Goal: Information Seeking & Learning: Find specific page/section

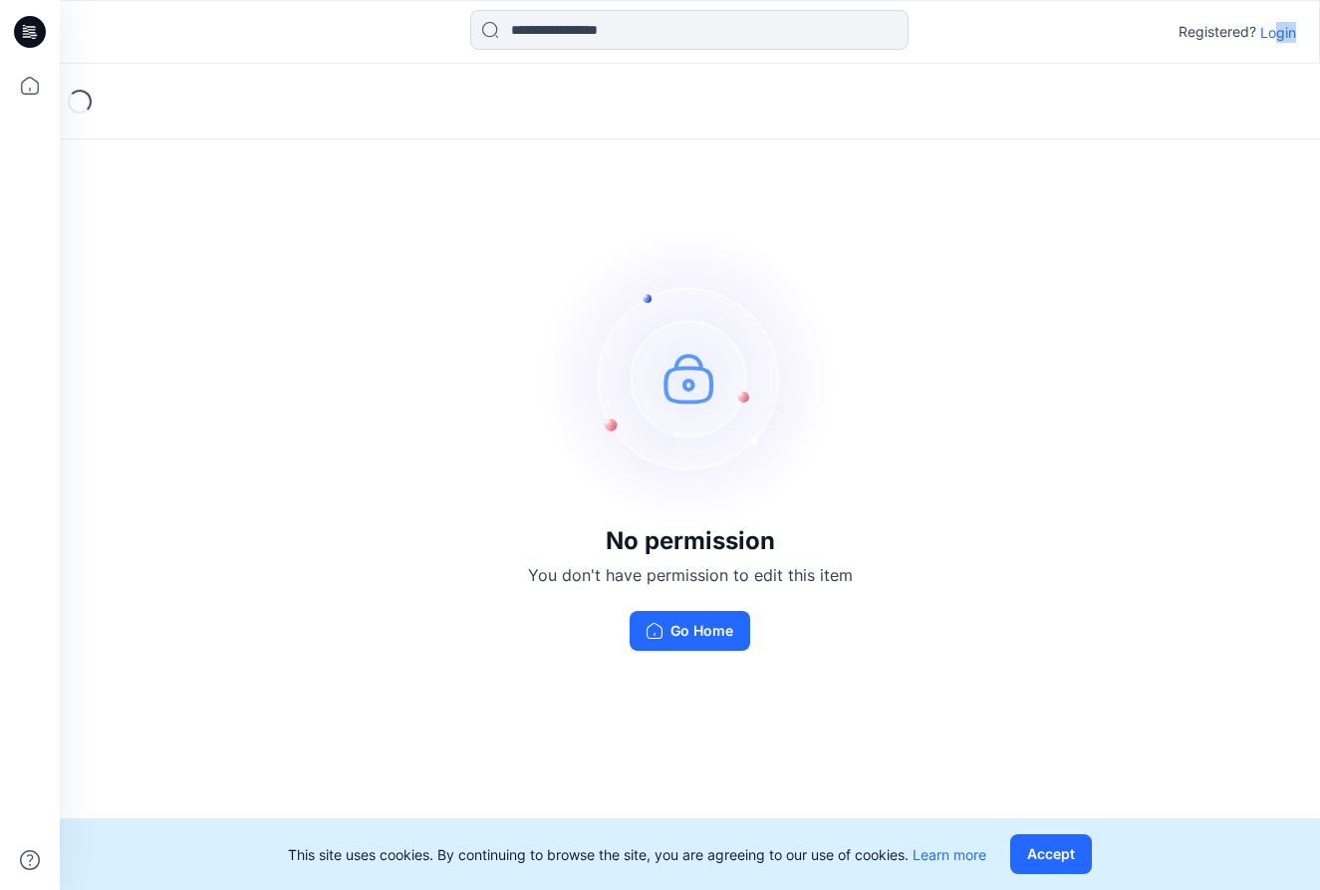
click at [1276, 40] on p "Login" at bounding box center [1278, 32] width 36 height 21
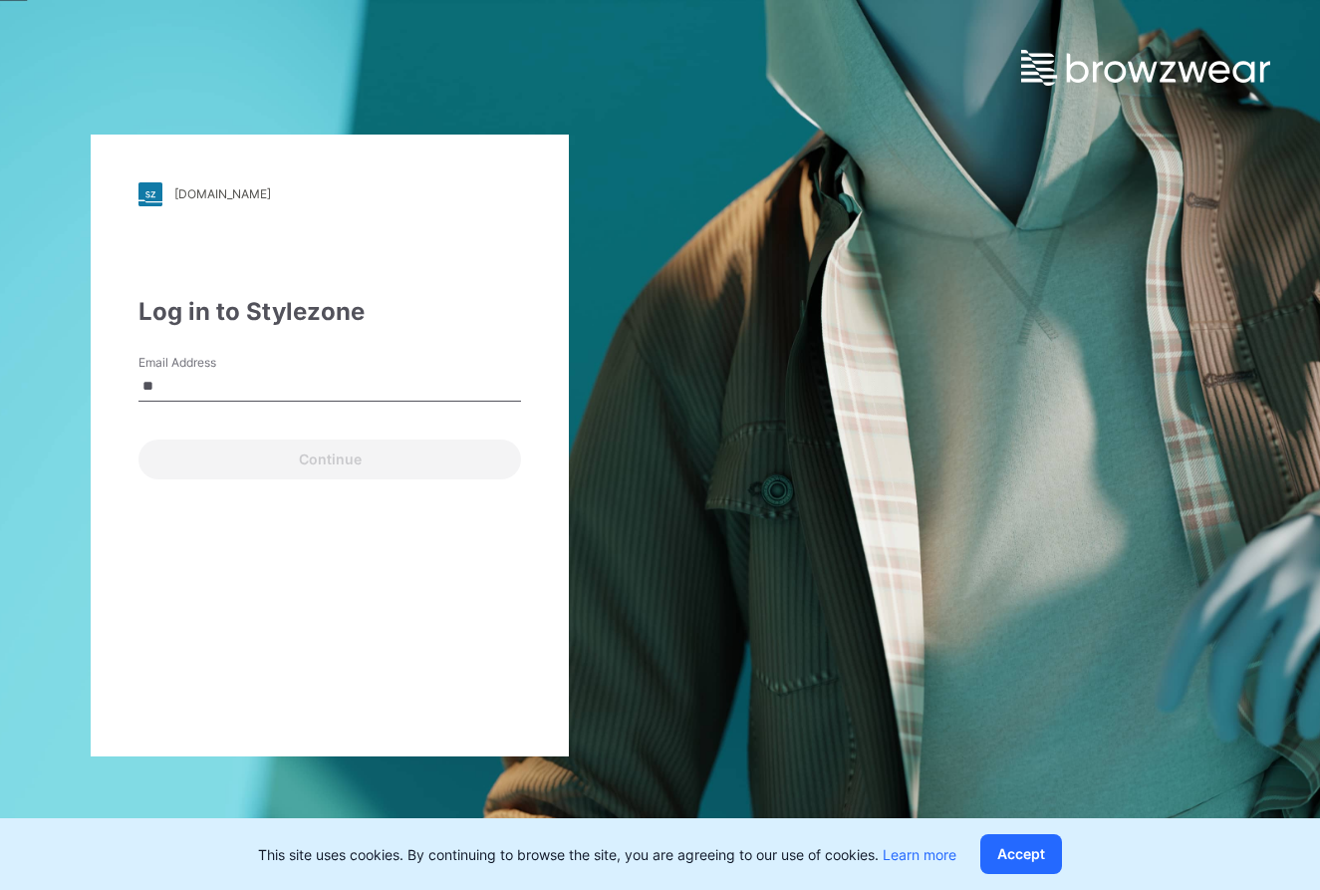
type input "*"
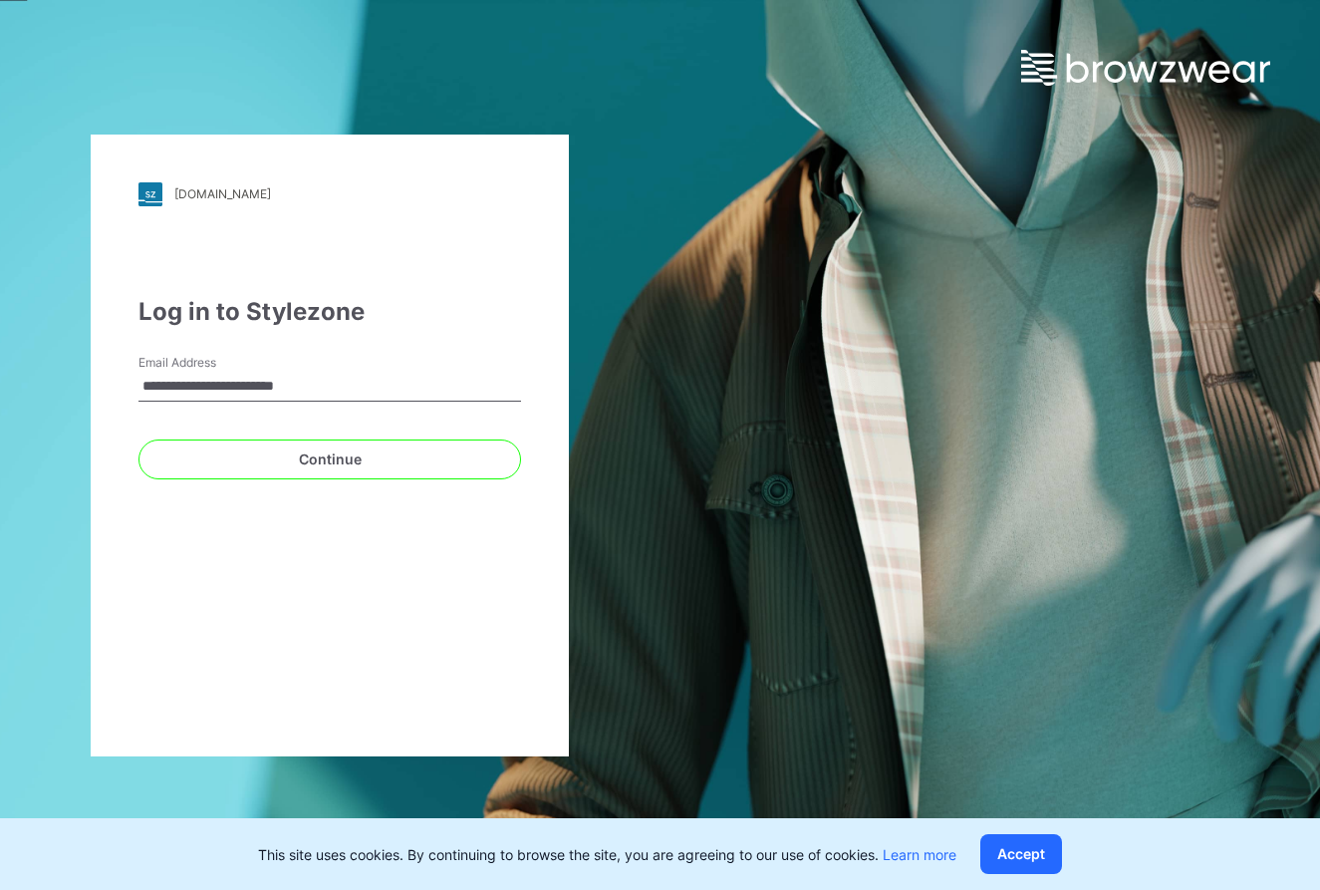
type input "**********"
click at [330, 458] on button "Continue" at bounding box center [329, 459] width 383 height 40
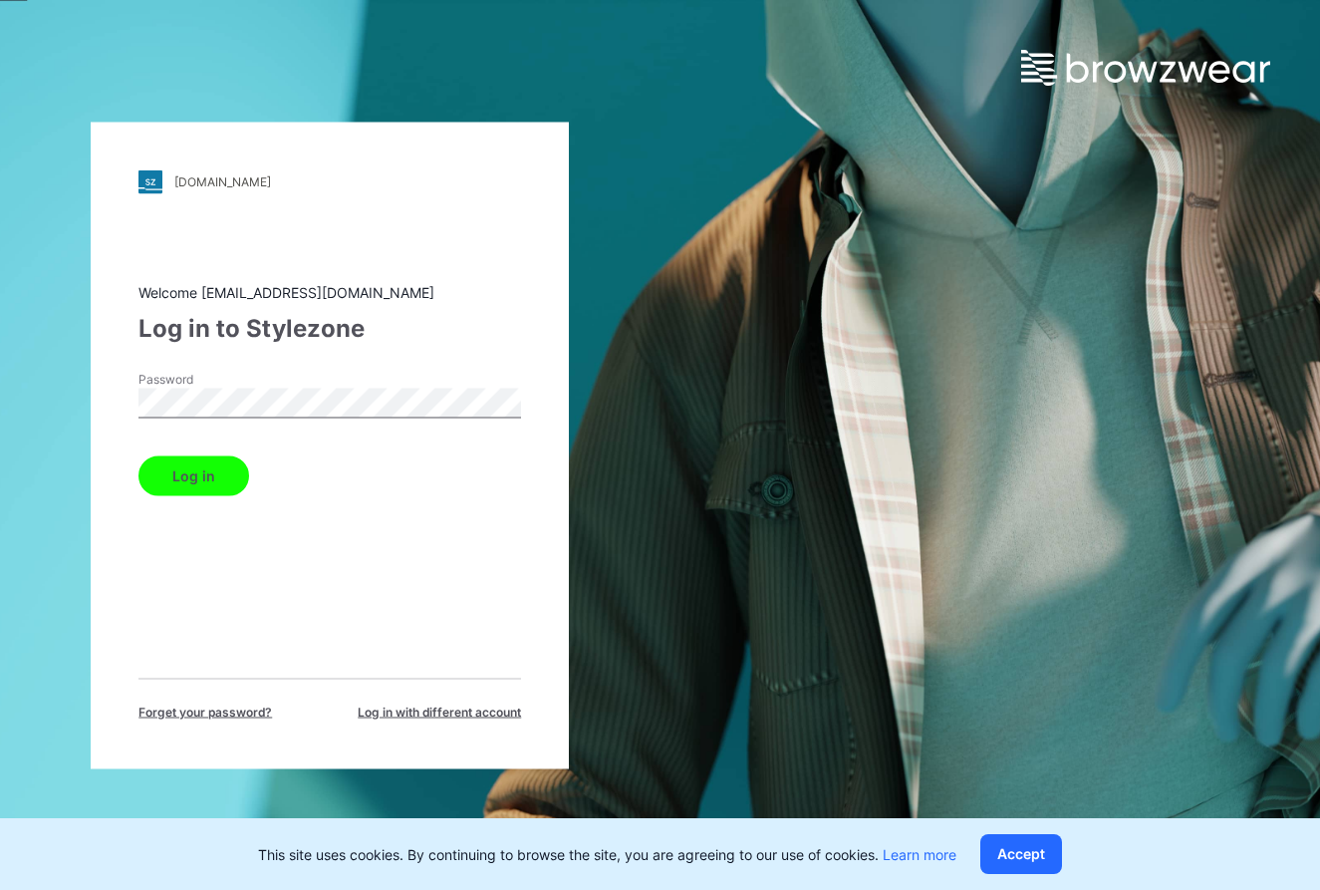
click at [192, 475] on button "Log in" at bounding box center [193, 475] width 111 height 40
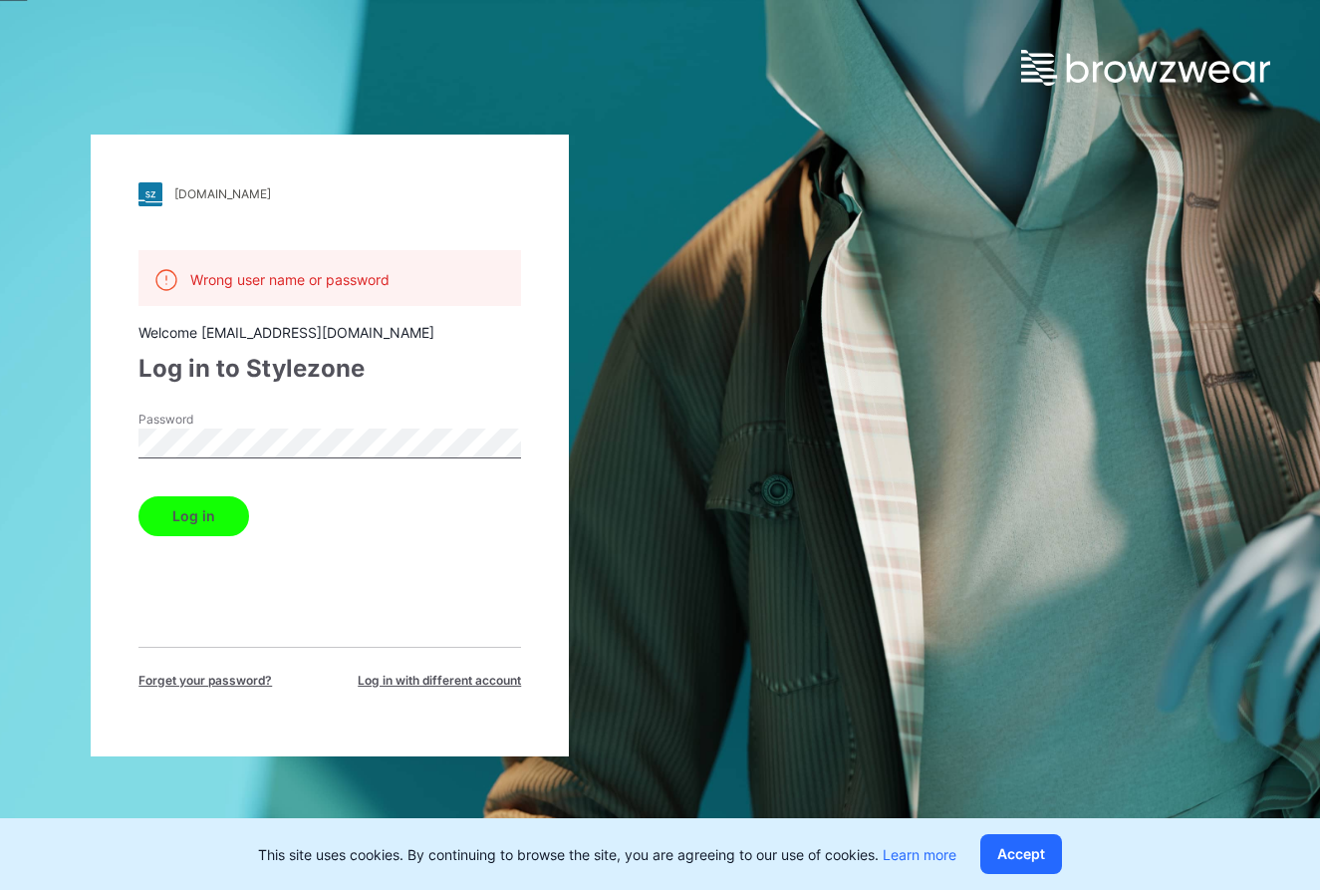
click at [192, 515] on button "Log in" at bounding box center [193, 516] width 111 height 40
click at [56, 449] on div "[DOMAIN_NAME] Loading... Wrong user name or password Welcome [EMAIL_ADDRESS][DO…" at bounding box center [330, 445] width 660 height 890
click at [192, 515] on button "Log in" at bounding box center [193, 516] width 111 height 40
click at [79, 440] on div "[DOMAIN_NAME] Loading... Wrong user name or password Welcome [EMAIL_ADDRESS][DO…" at bounding box center [330, 445] width 660 height 890
click at [192, 515] on button "Log in" at bounding box center [193, 516] width 111 height 40
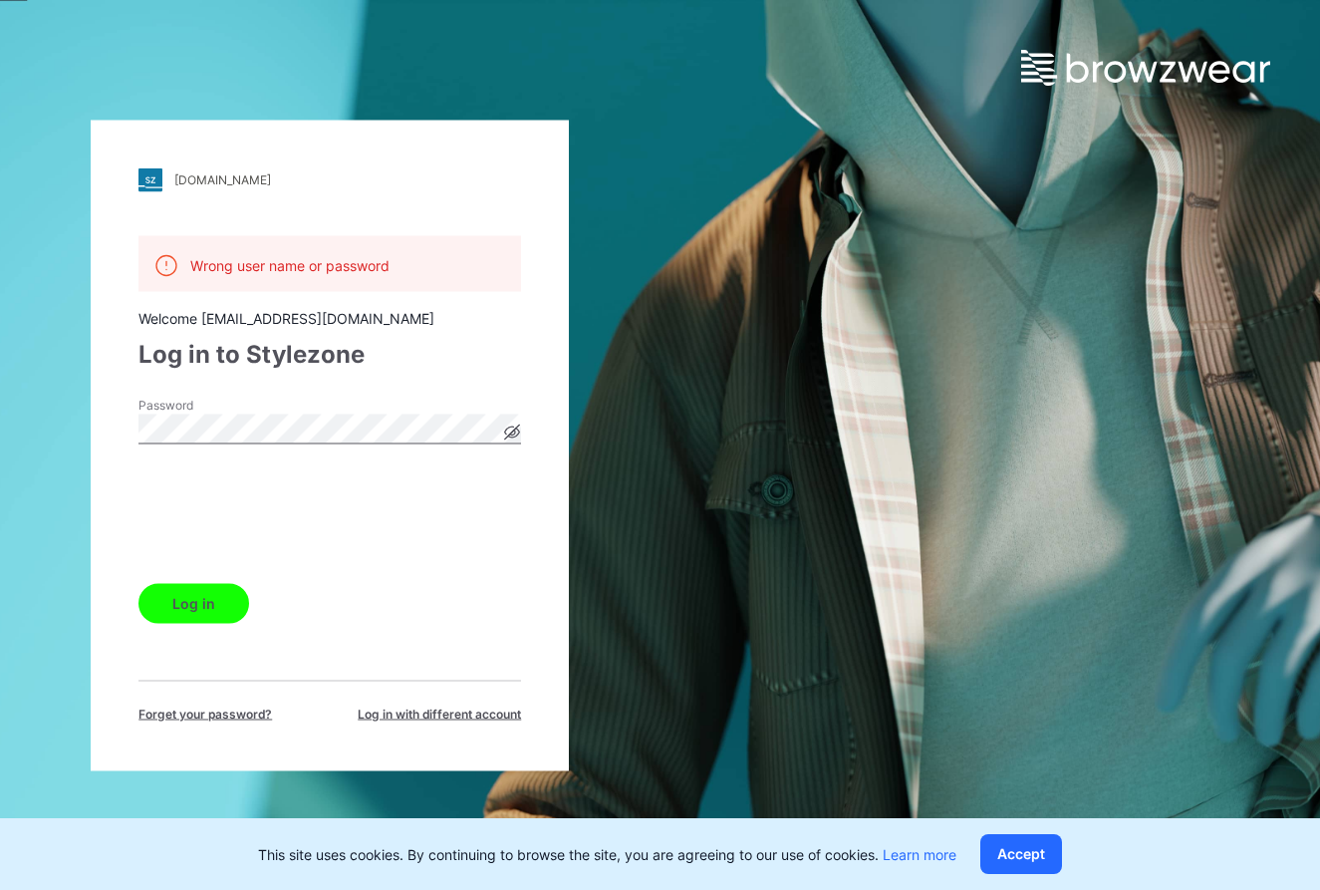
click at [42, 426] on div "ralphlauren.stylezone.com Loading... Wrong user name or password Welcome sooyeo…" at bounding box center [330, 445] width 660 height 890
click at [192, 603] on button "Log in" at bounding box center [193, 603] width 111 height 40
click at [76, 417] on div "ralphlauren.stylezone.com Loading... Wrong user name or password Welcome sooyeo…" at bounding box center [330, 445] width 660 height 890
click at [192, 603] on button "Log in" at bounding box center [193, 603] width 111 height 40
click at [72, 431] on div "ralphlauren.stylezone.com Loading... Wrong user name or password Welcome sooyeo…" at bounding box center [330, 445] width 660 height 890
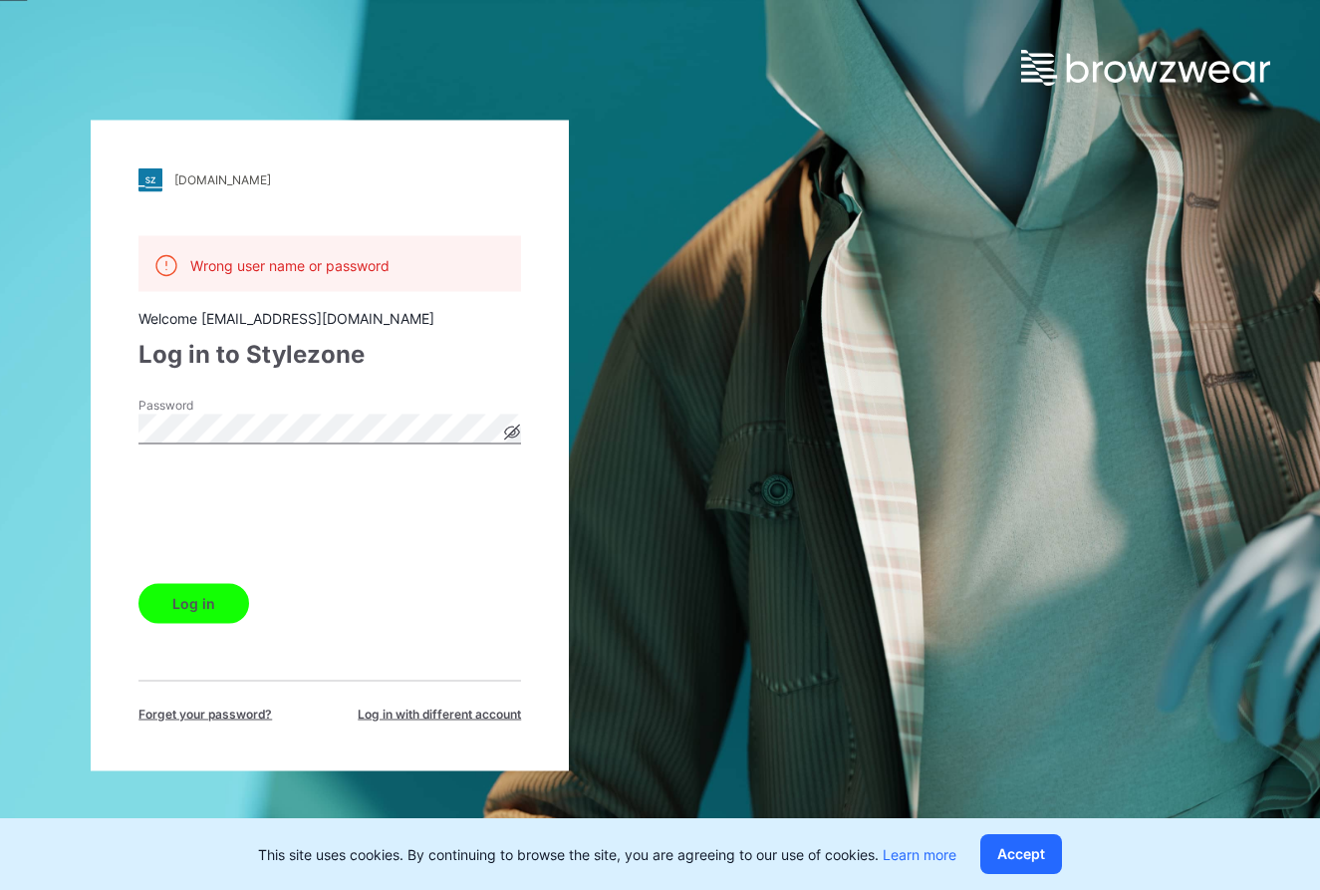
click at [192, 603] on button "Log in" at bounding box center [193, 603] width 111 height 40
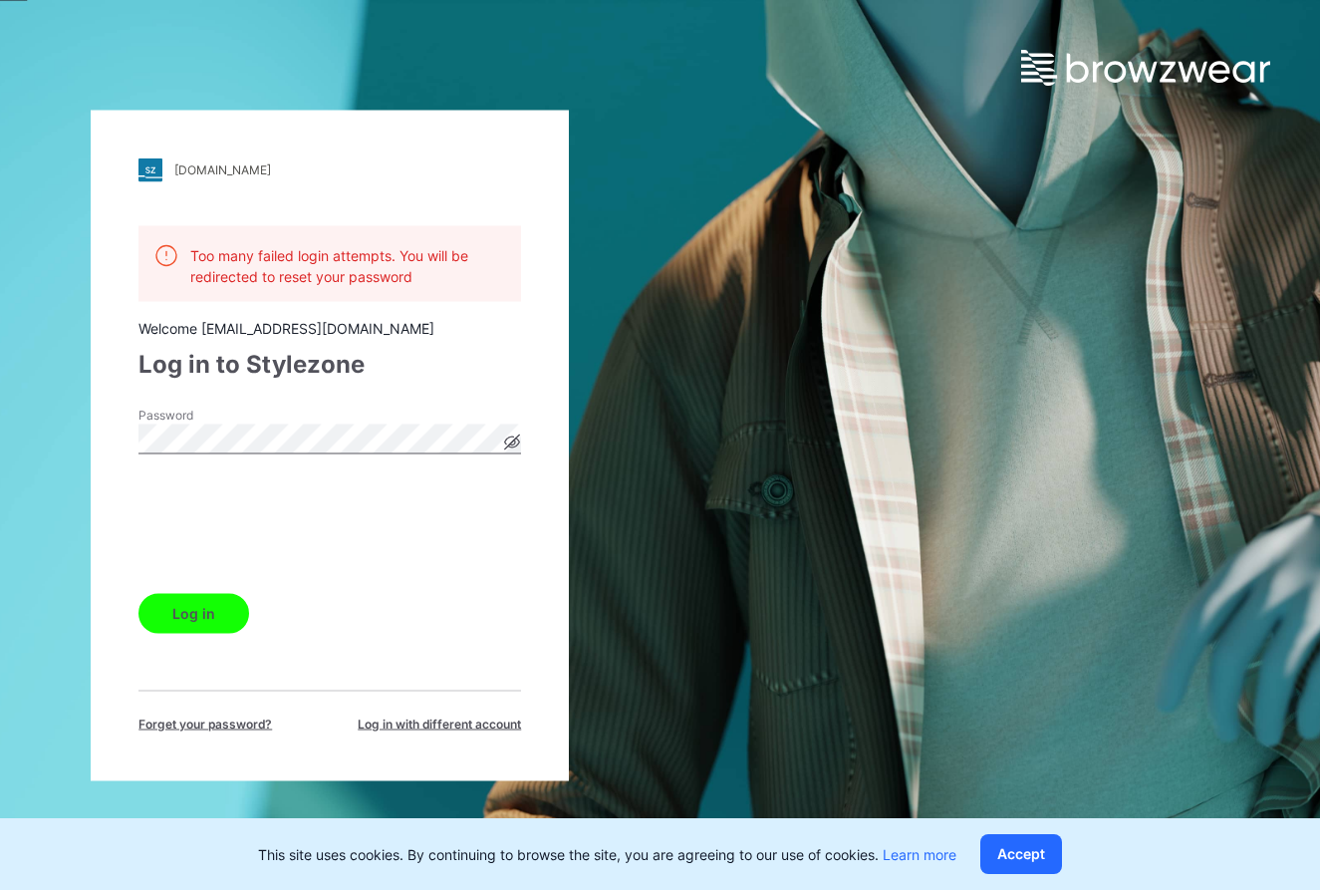
click at [192, 613] on button "Log in" at bounding box center [193, 613] width 111 height 40
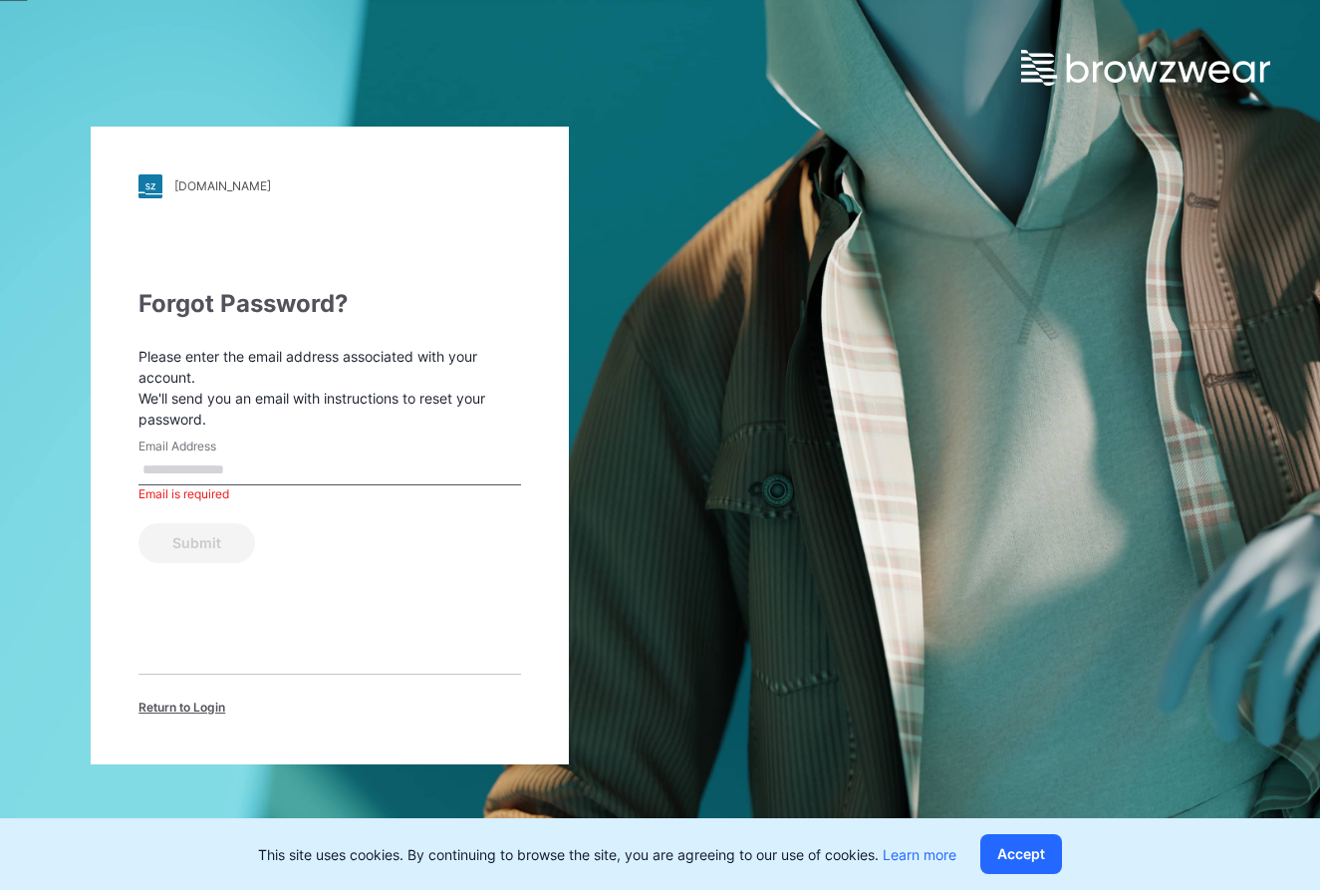
click at [429, 455] on input "Email Address" at bounding box center [329, 470] width 383 height 30
type input "**********"
click at [196, 542] on button "Submit" at bounding box center [196, 543] width 117 height 40
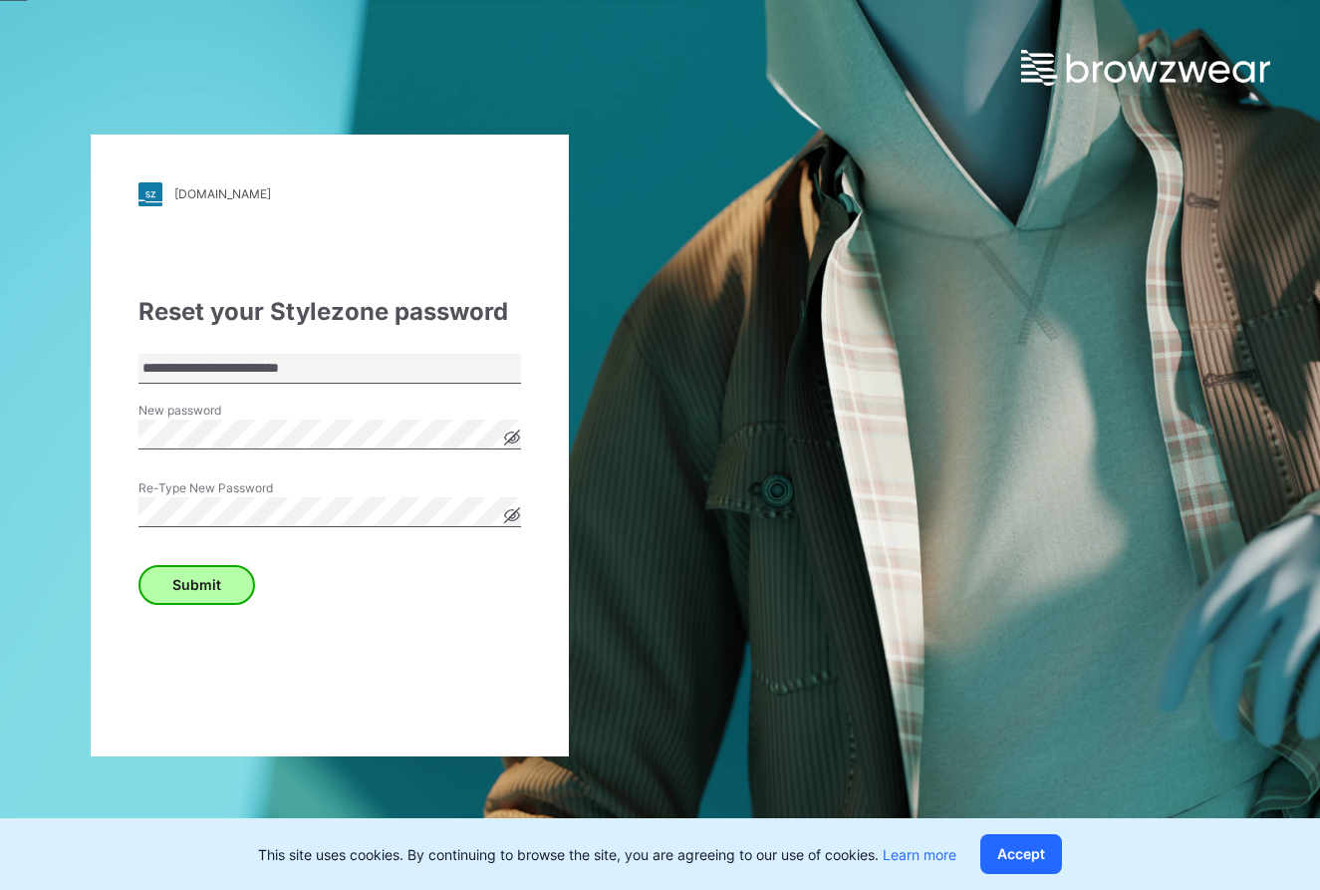
click at [193, 576] on button "Submit" at bounding box center [196, 585] width 117 height 40
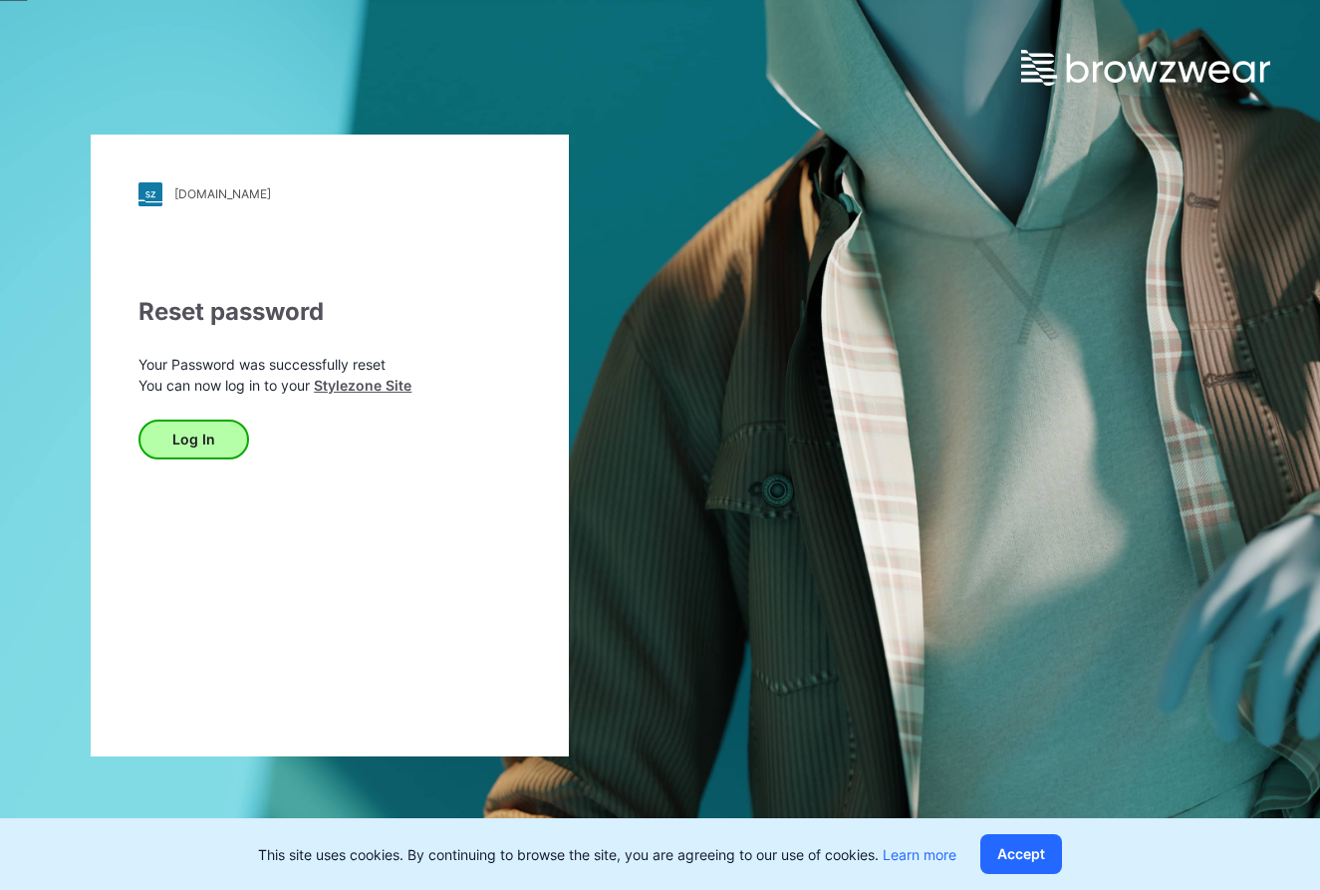
click at [210, 437] on button "Log In" at bounding box center [193, 439] width 111 height 40
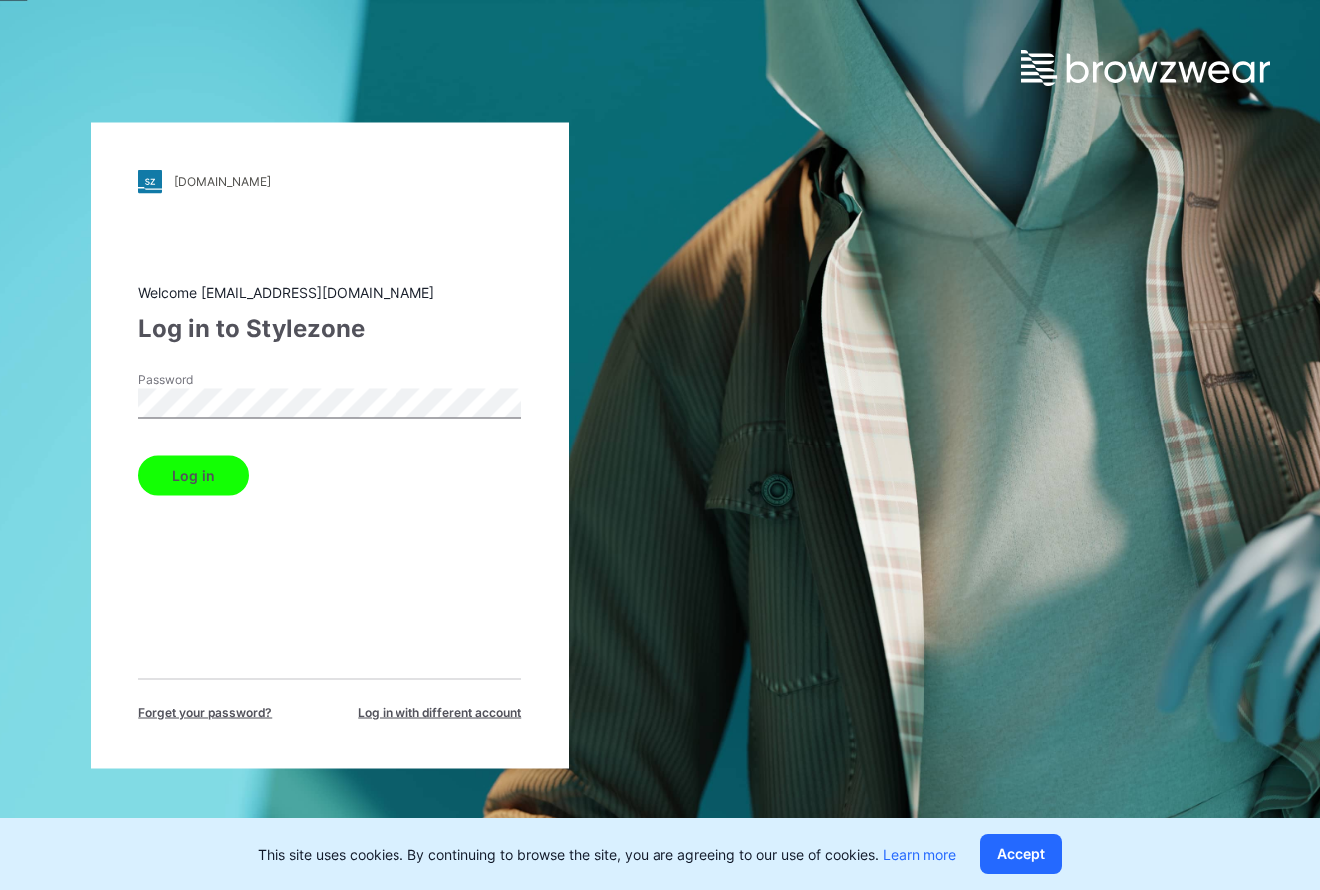
click at [192, 475] on button "Log in" at bounding box center [193, 475] width 111 height 40
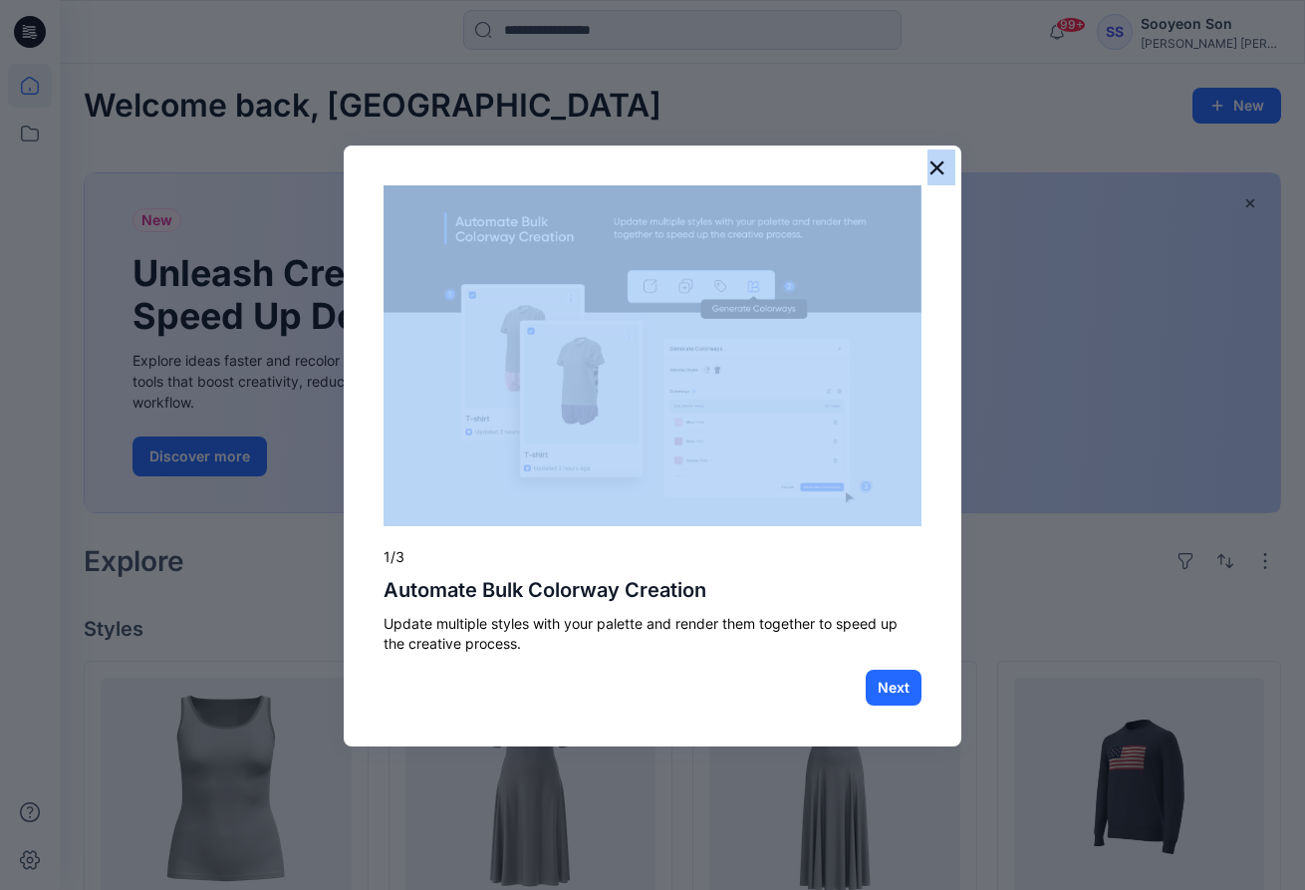
click at [924, 170] on div "× 1/3 Automate Bulk Colorway Creation Update multiple styles with your palette …" at bounding box center [653, 446] width 618 height 602
click at [891, 700] on button "Next" at bounding box center [894, 687] width 56 height 36
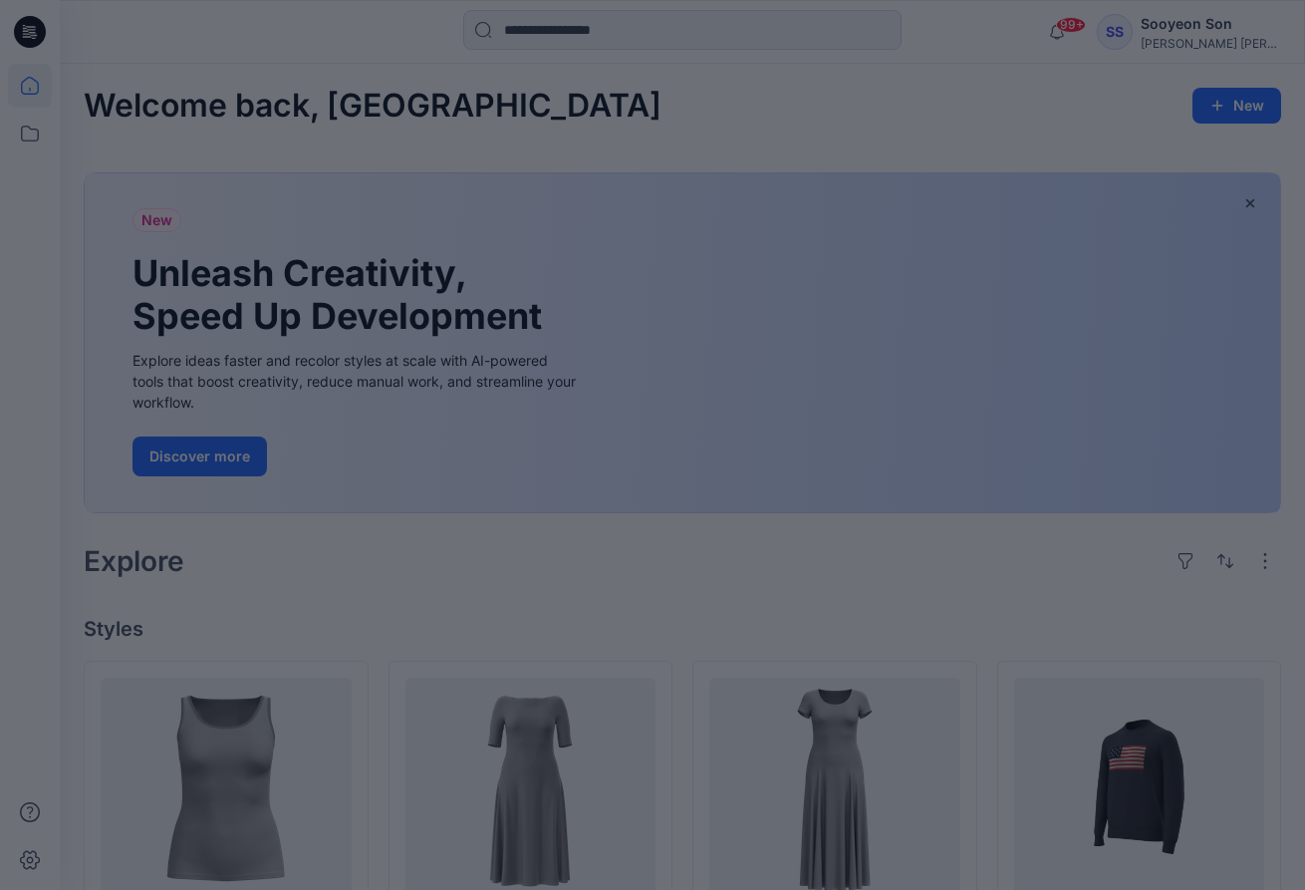
click at [891, 700] on div at bounding box center [652, 445] width 1305 height 890
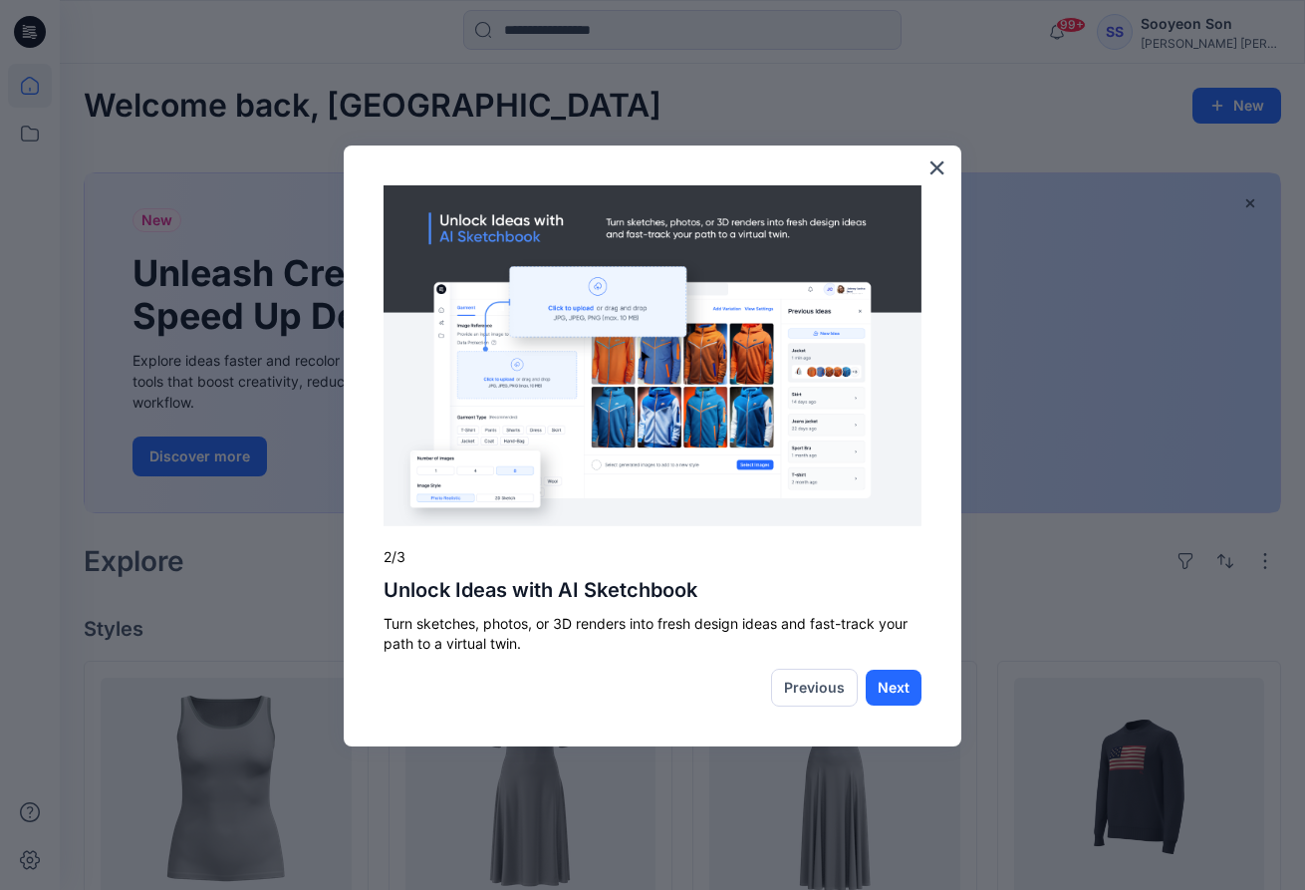
click at [651, 74] on div at bounding box center [652, 445] width 1305 height 890
click at [929, 156] on button "×" at bounding box center [936, 167] width 19 height 32
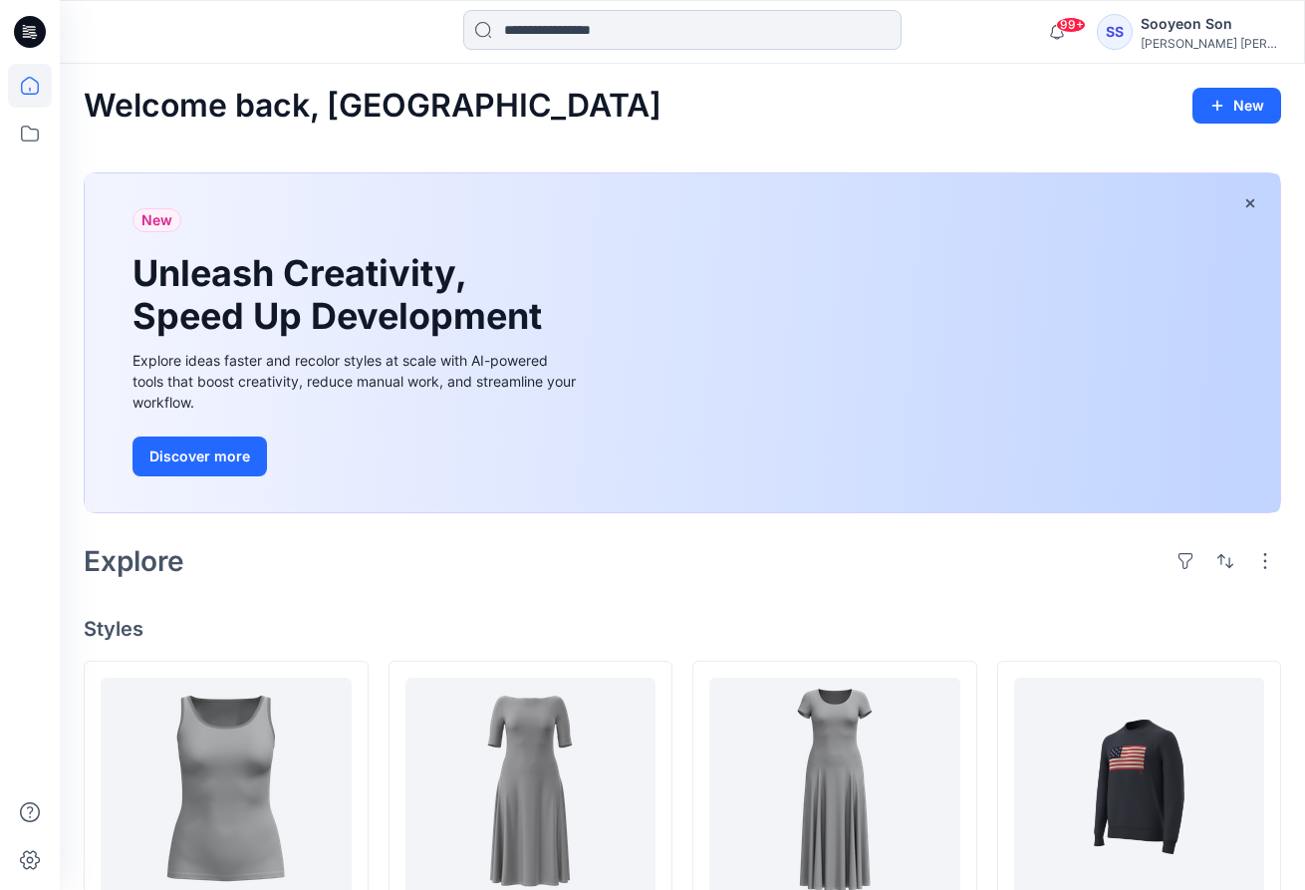
click at [711, 31] on input at bounding box center [682, 30] width 438 height 40
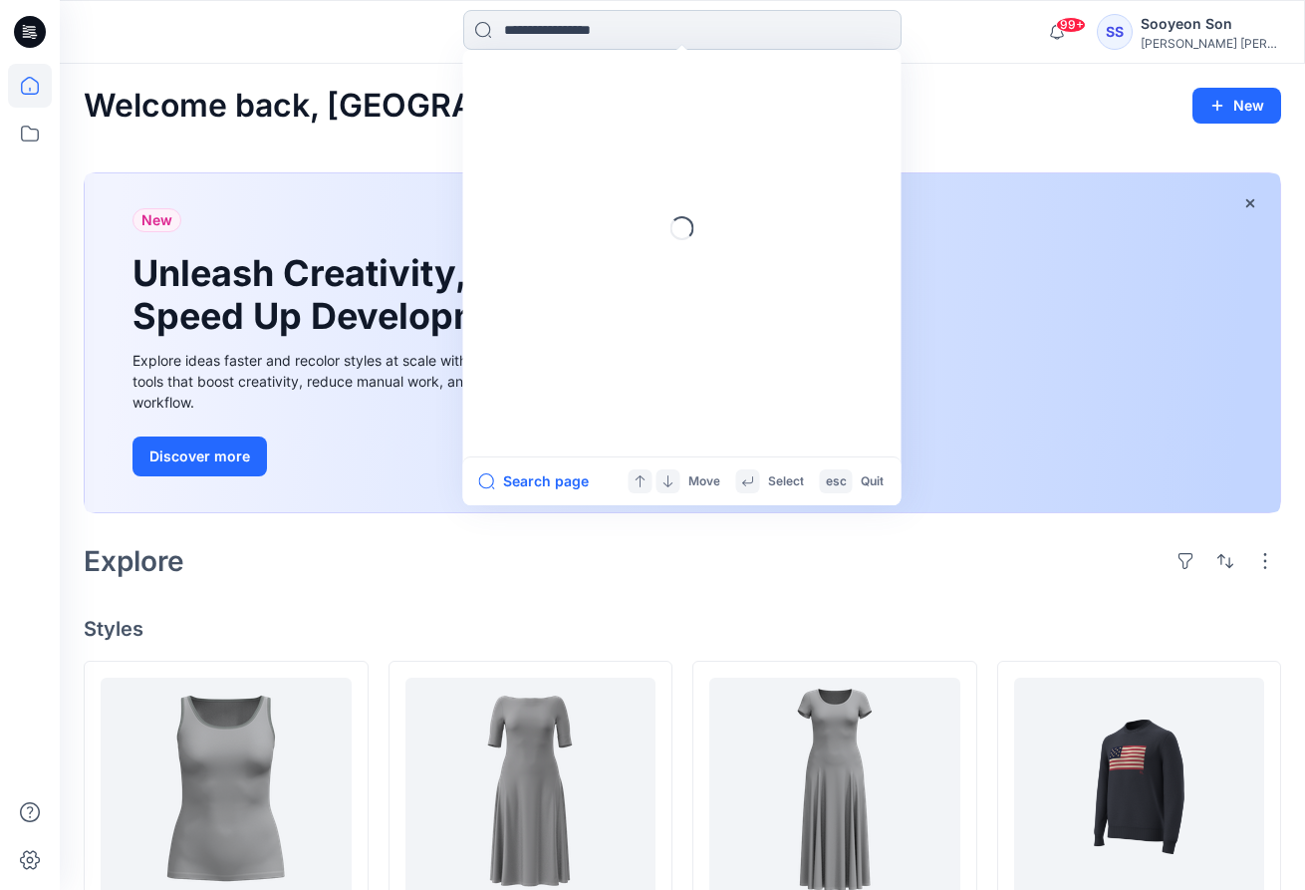
paste input "********"
type input "********"
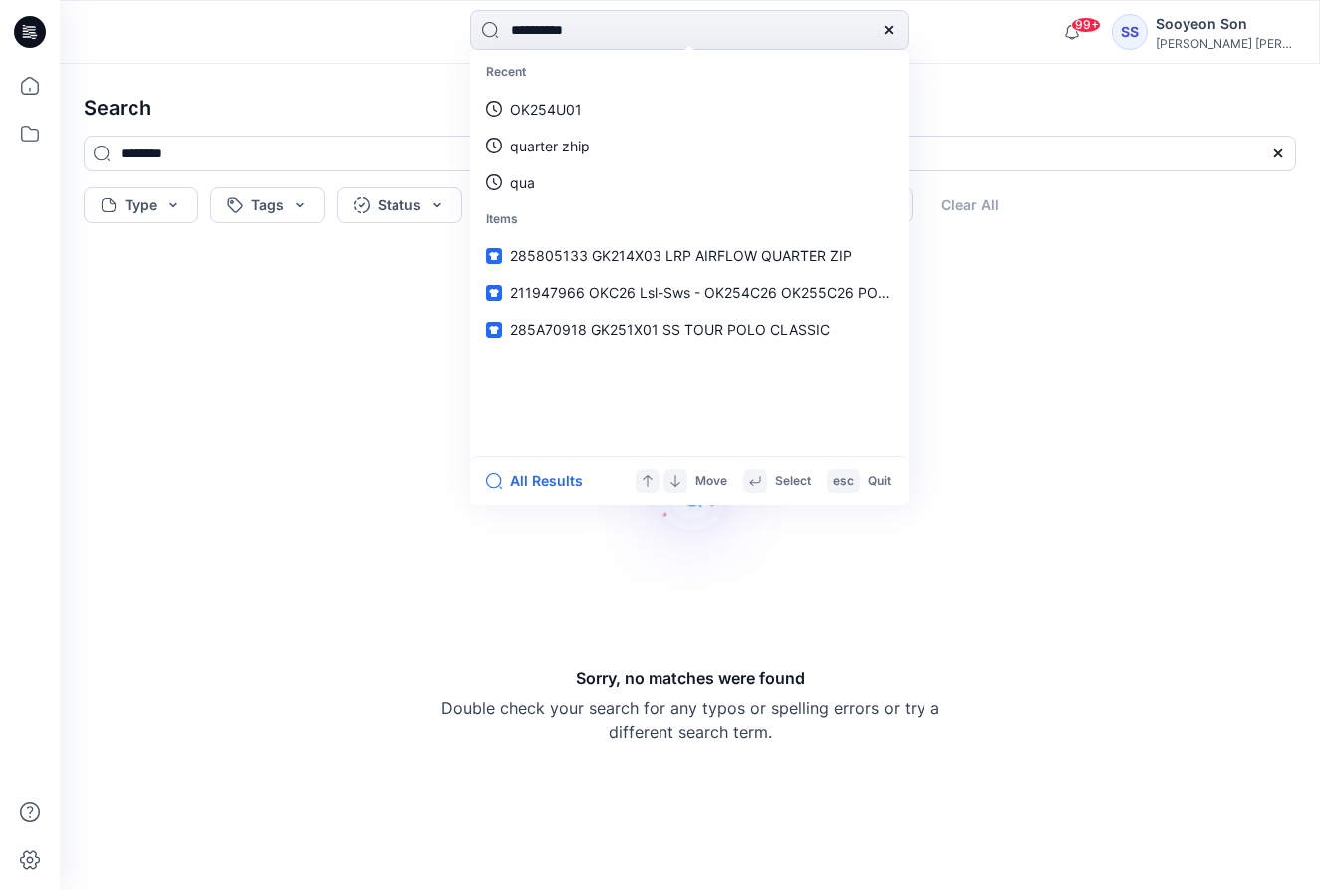
type input "**********"
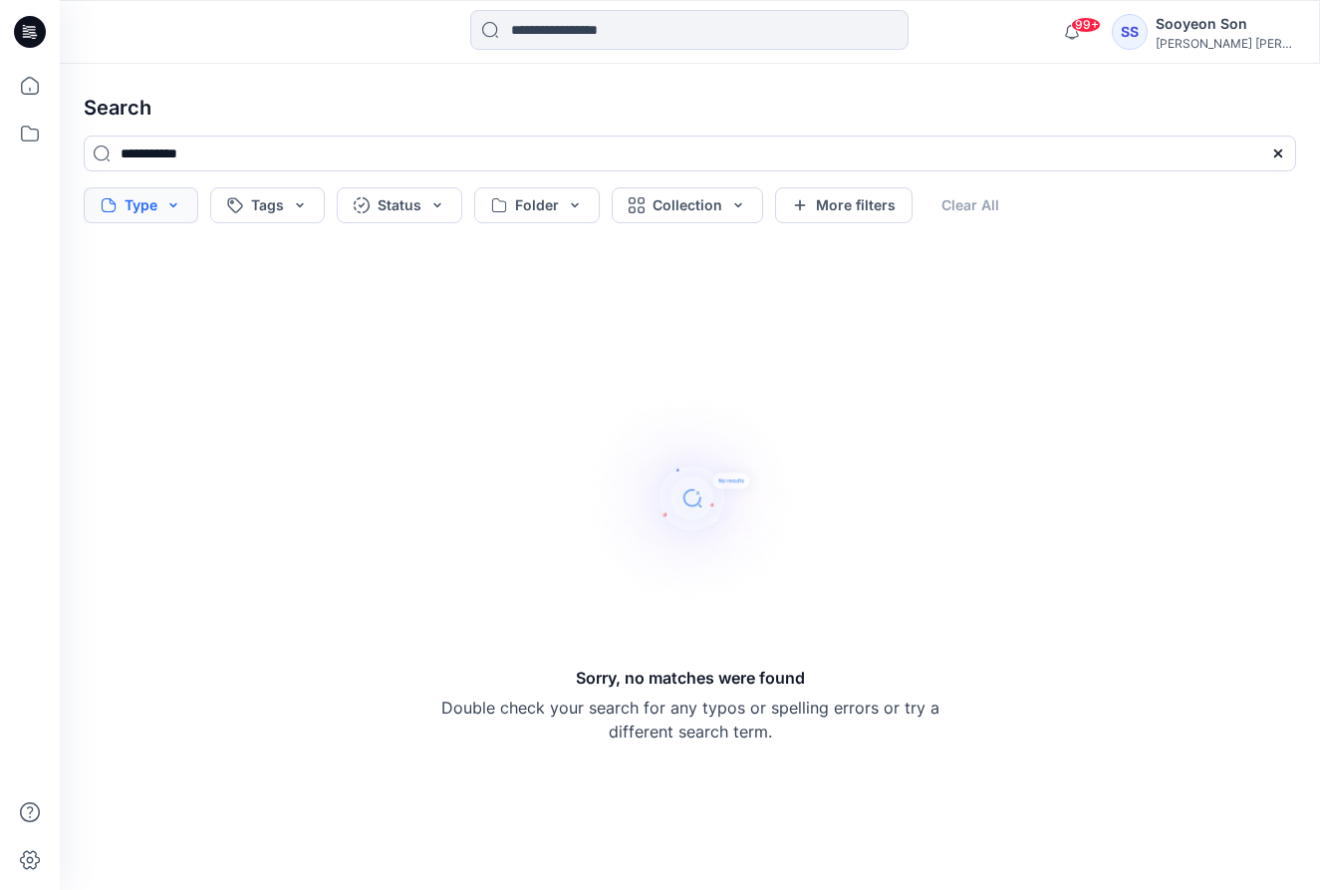
click at [146, 202] on button "Type" at bounding box center [141, 205] width 115 height 36
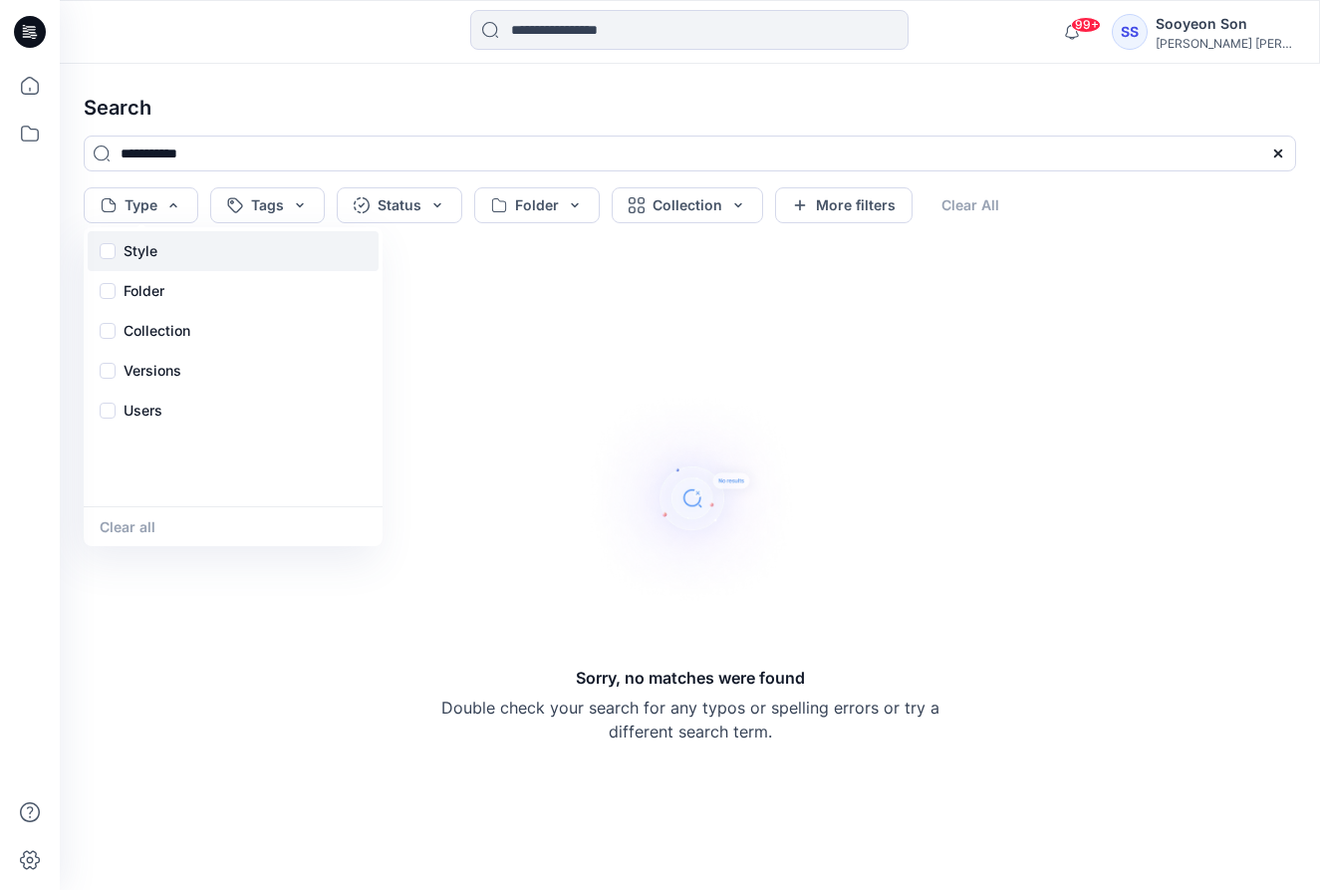
click at [160, 253] on div "Style" at bounding box center [233, 251] width 291 height 40
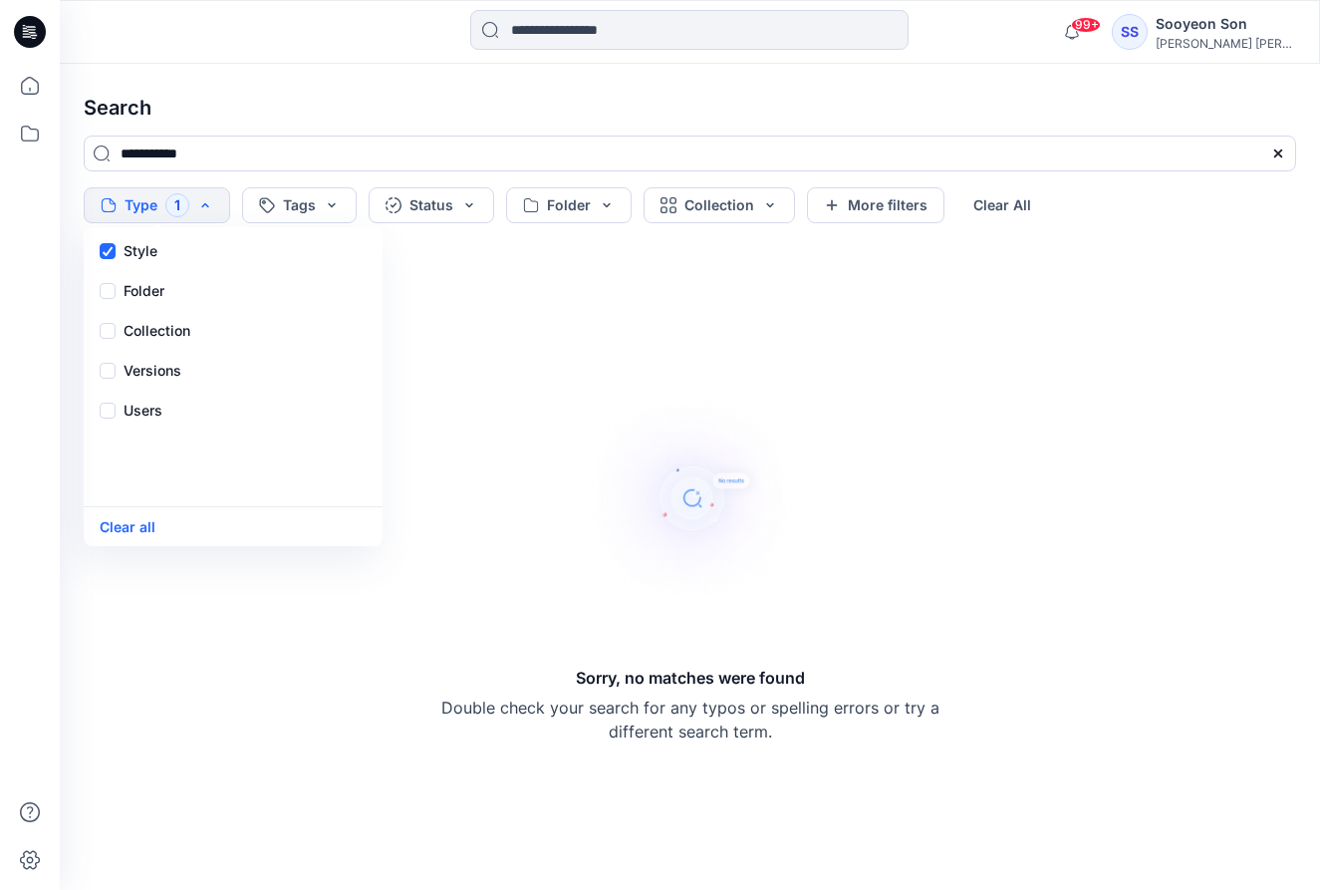
click at [307, 134] on h4 "Search" at bounding box center [690, 108] width 1244 height 56
click at [28, 131] on icon at bounding box center [30, 134] width 44 height 44
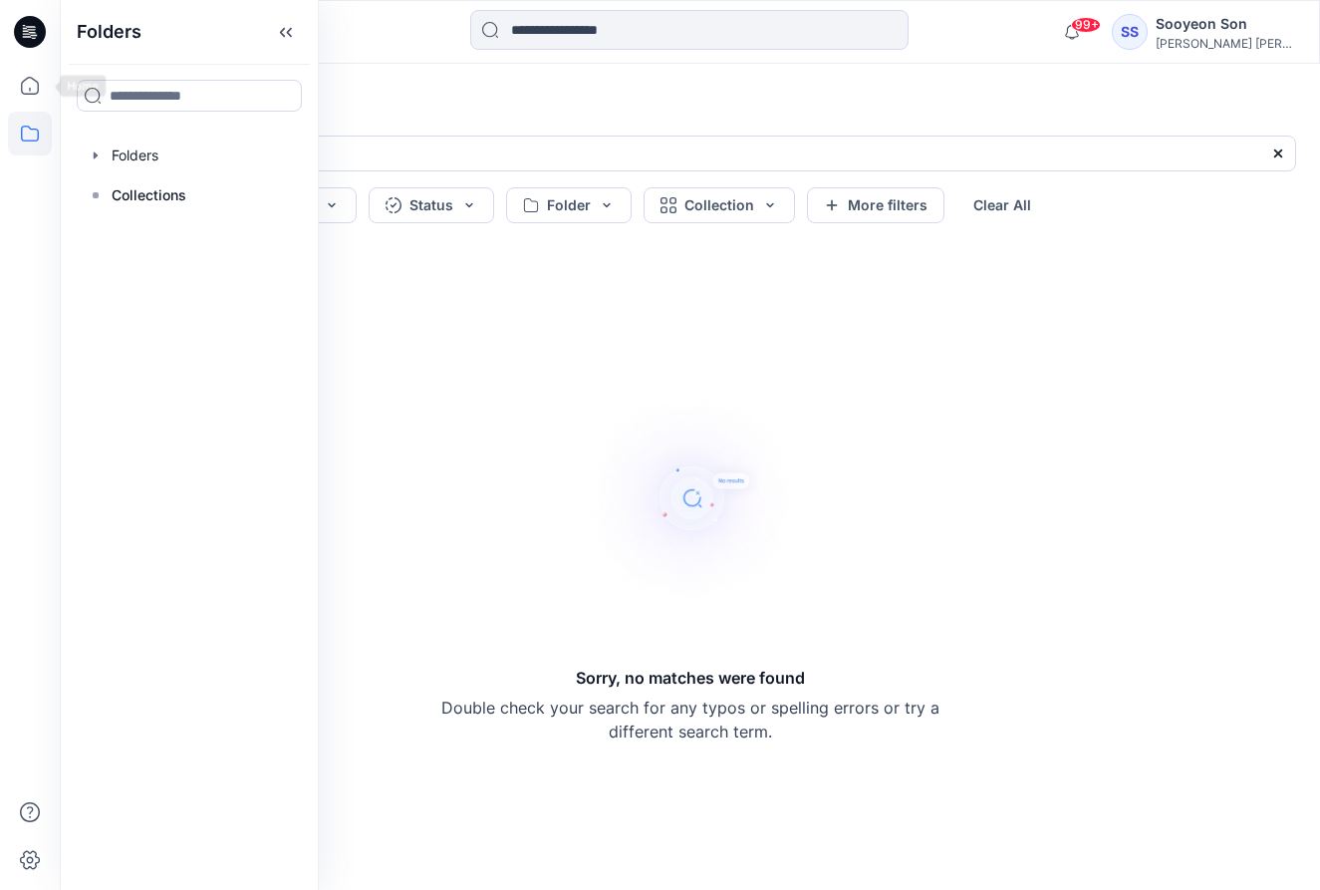
click at [28, 40] on icon at bounding box center [30, 32] width 32 height 32
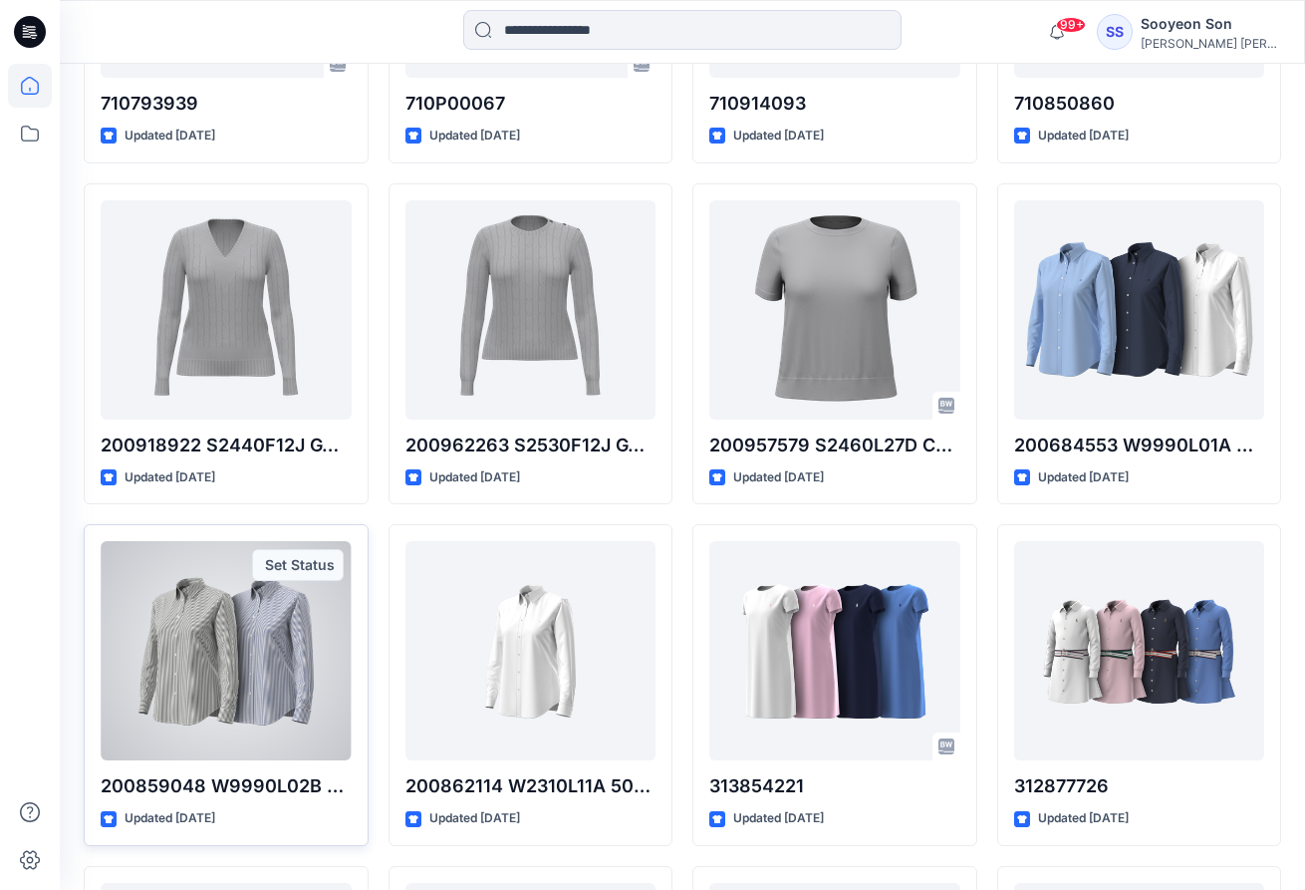
scroll to position [2634, 0]
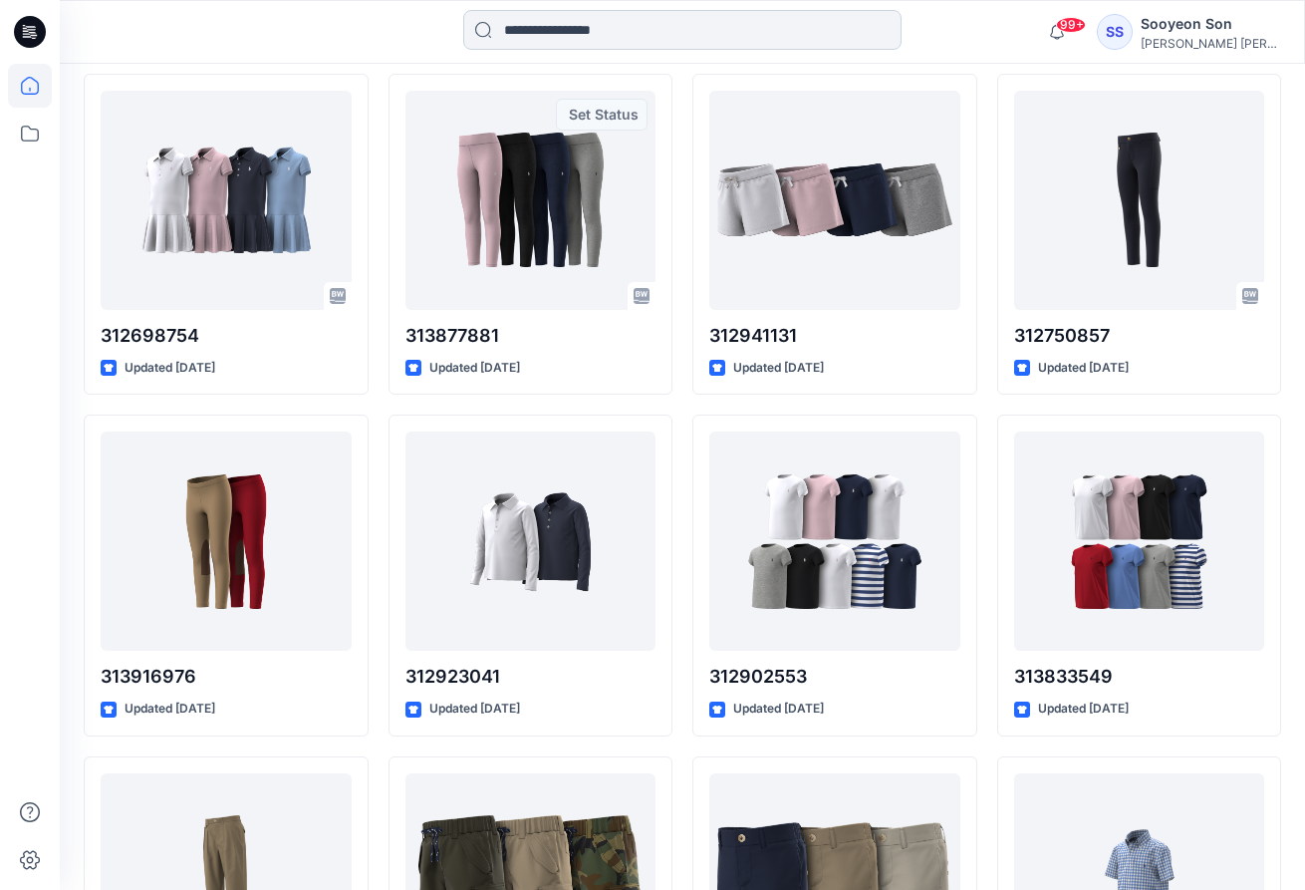
click at [543, 37] on input at bounding box center [682, 30] width 438 height 40
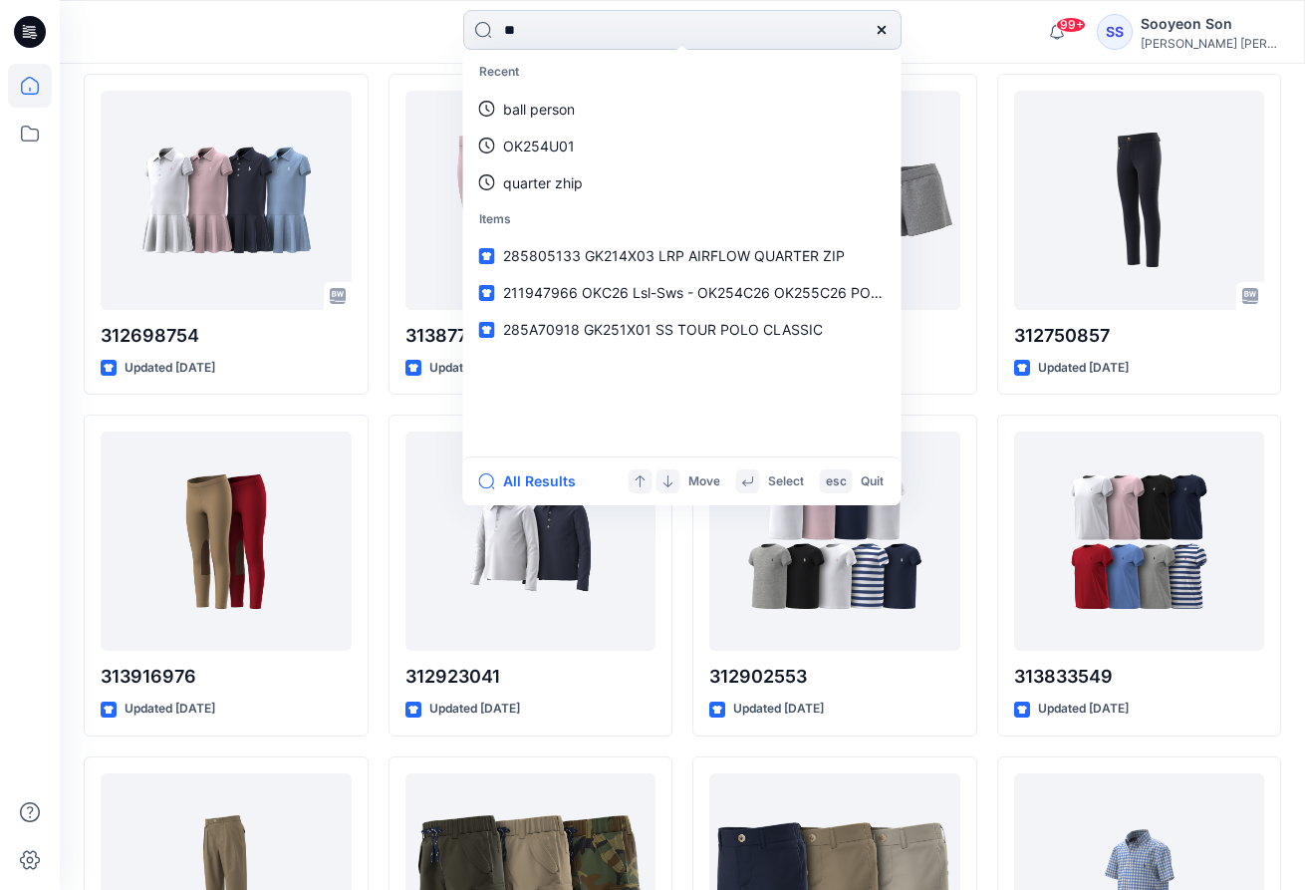
type input "**"
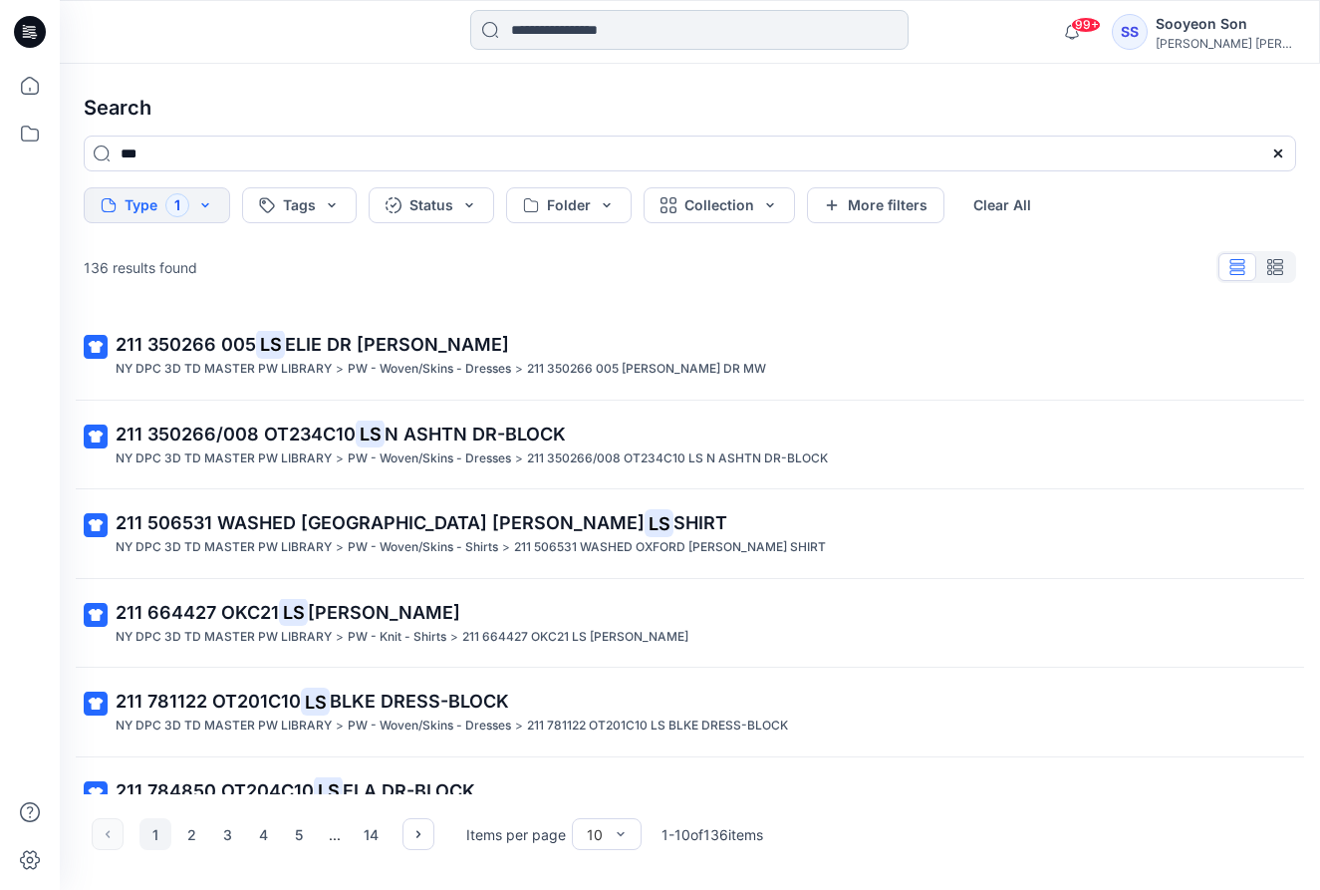
click at [632, 42] on input at bounding box center [689, 30] width 438 height 40
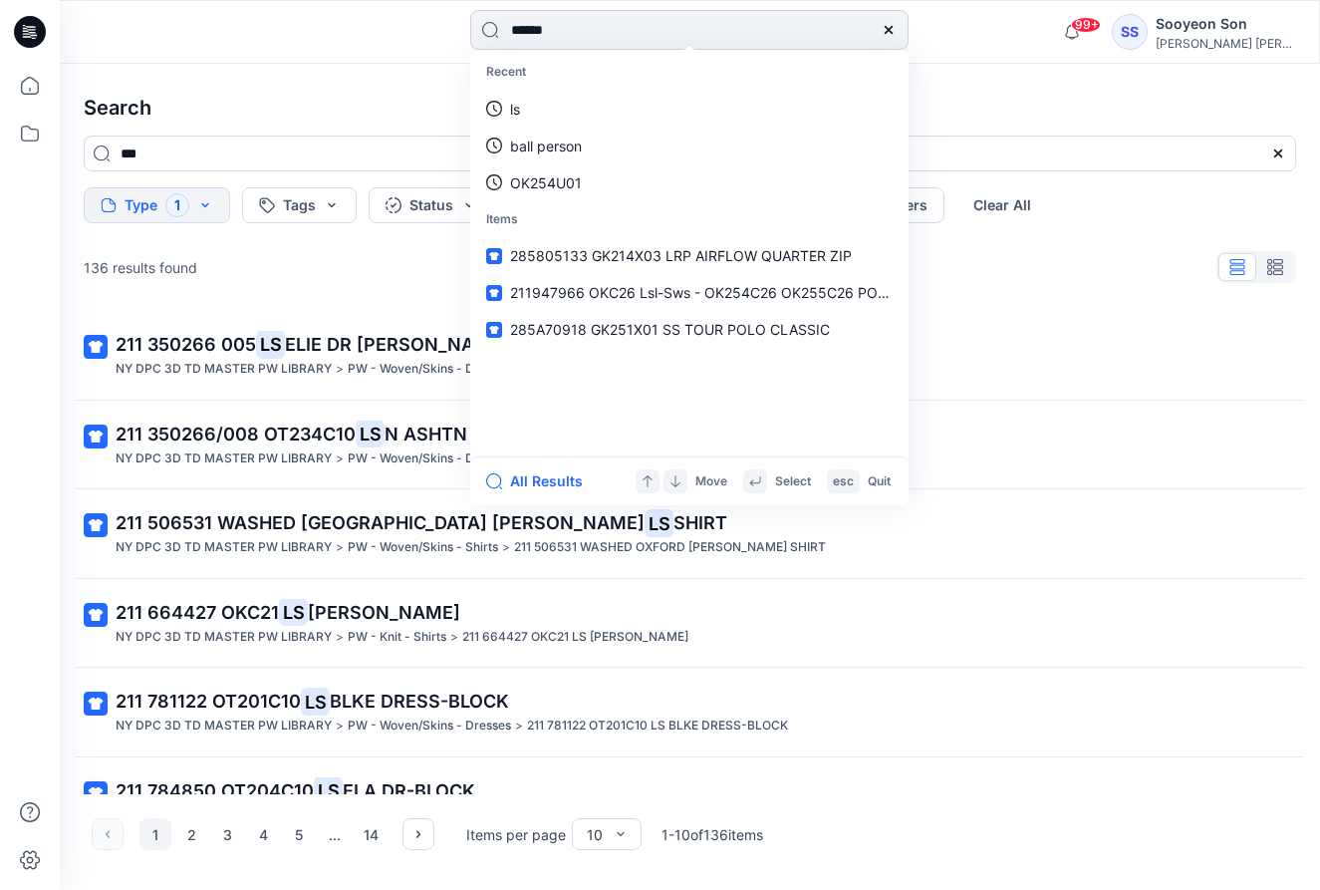
type input "*******"
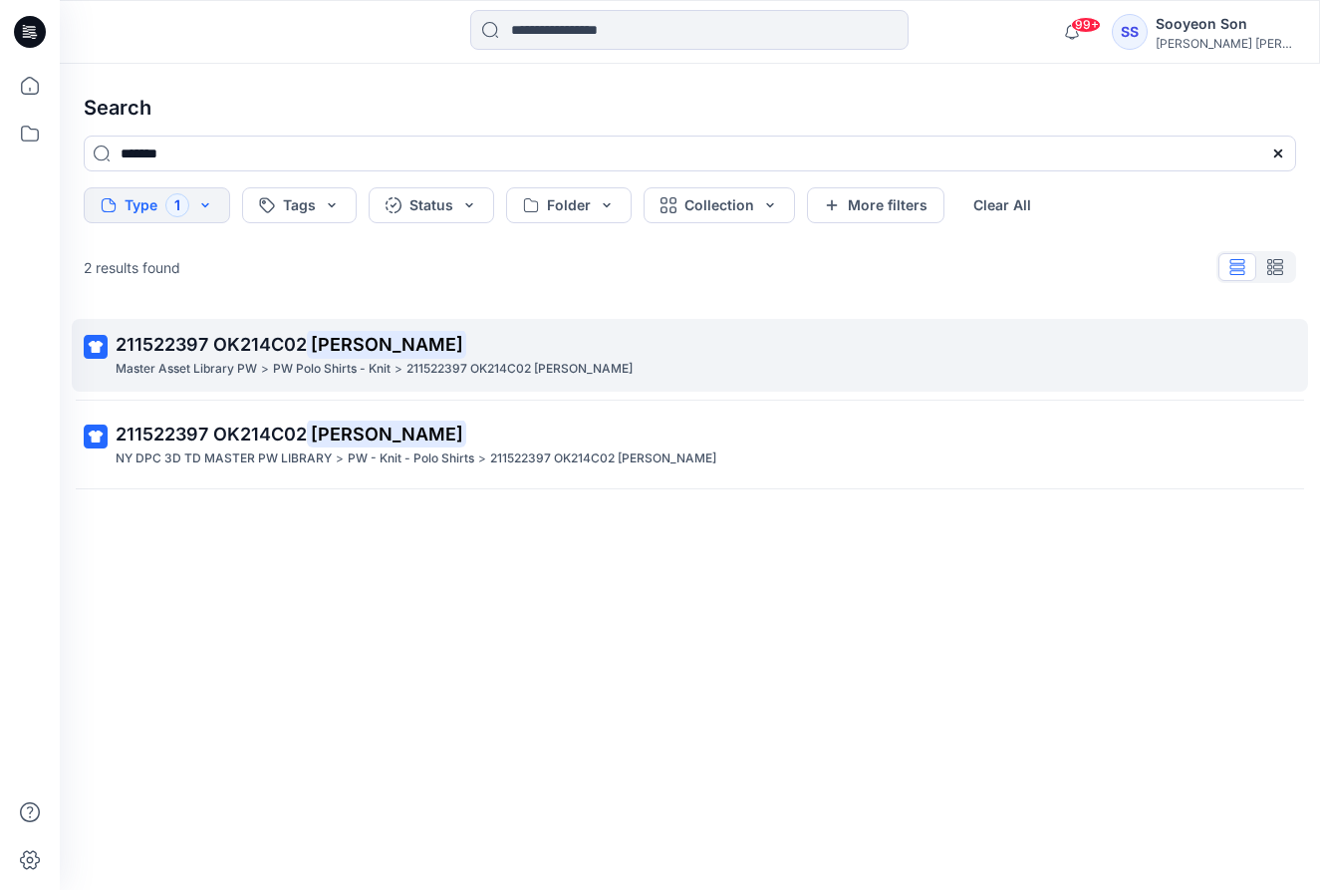
click at [274, 359] on p "PW Polo Shirts - Knit" at bounding box center [332, 369] width 118 height 21
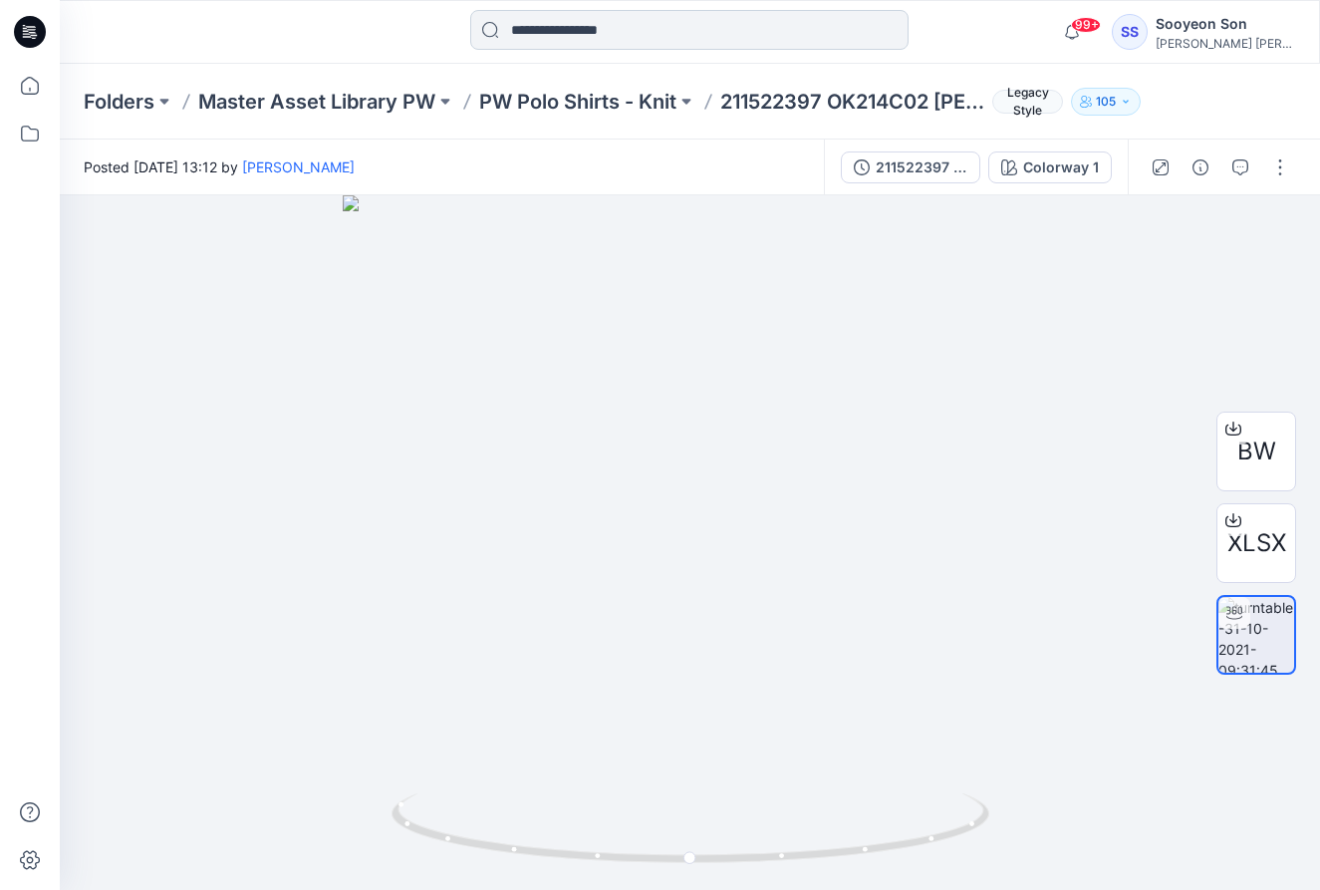
click at [526, 34] on input at bounding box center [689, 30] width 438 height 40
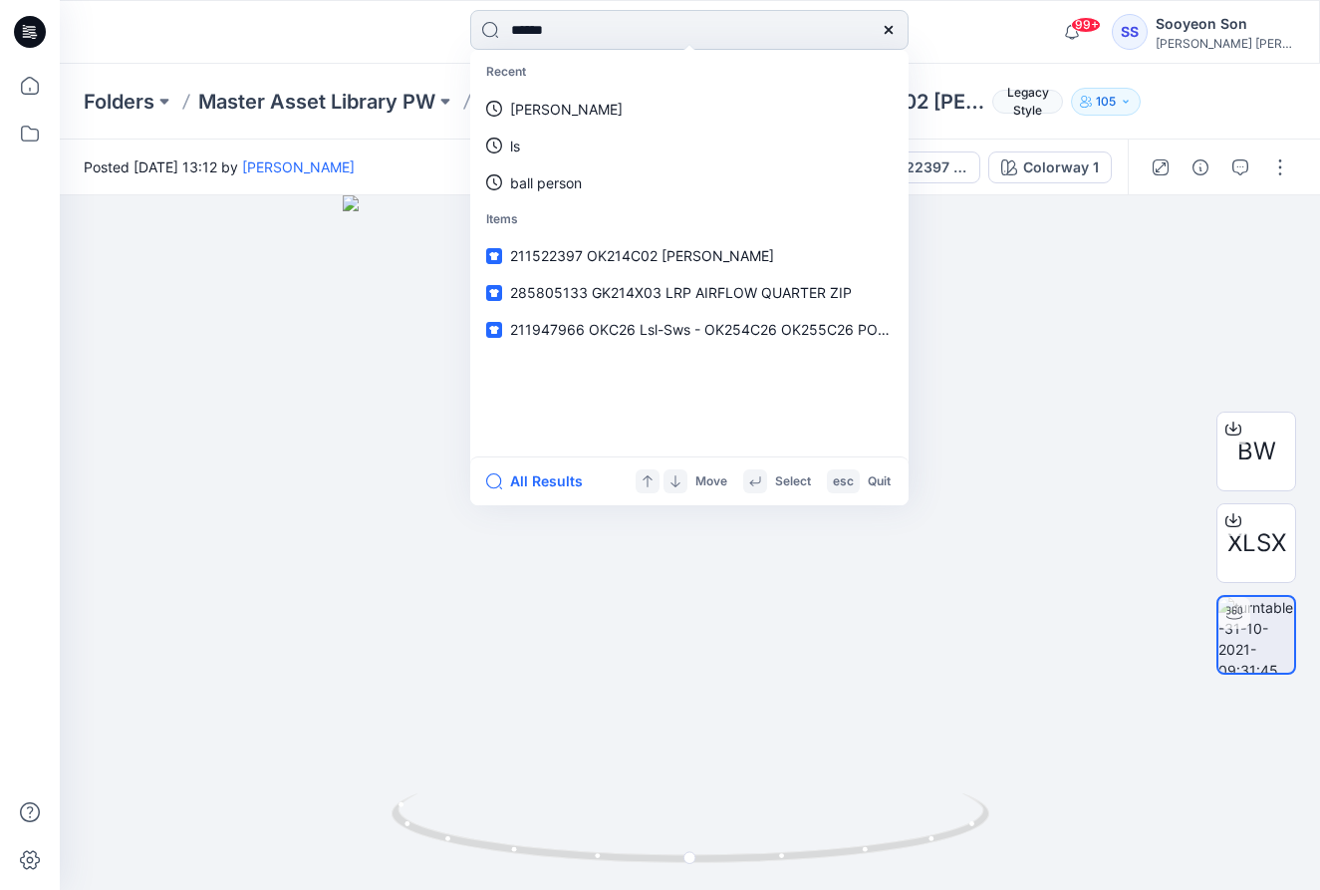
type input "*******"
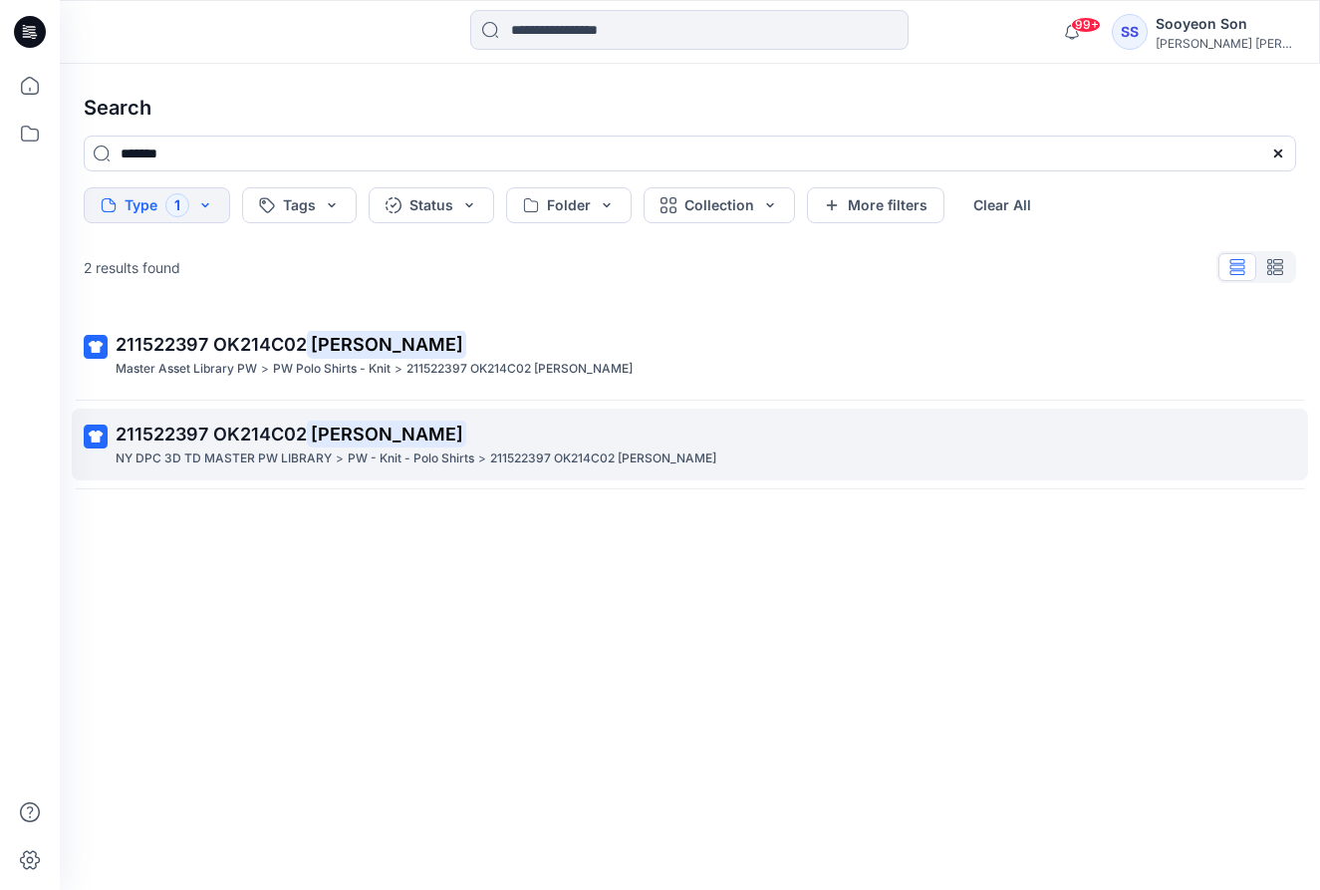
click at [237, 420] on p "211522397 OK214C02 LS POLO" at bounding box center [688, 434] width 1145 height 28
